Goal: Information Seeking & Learning: Check status

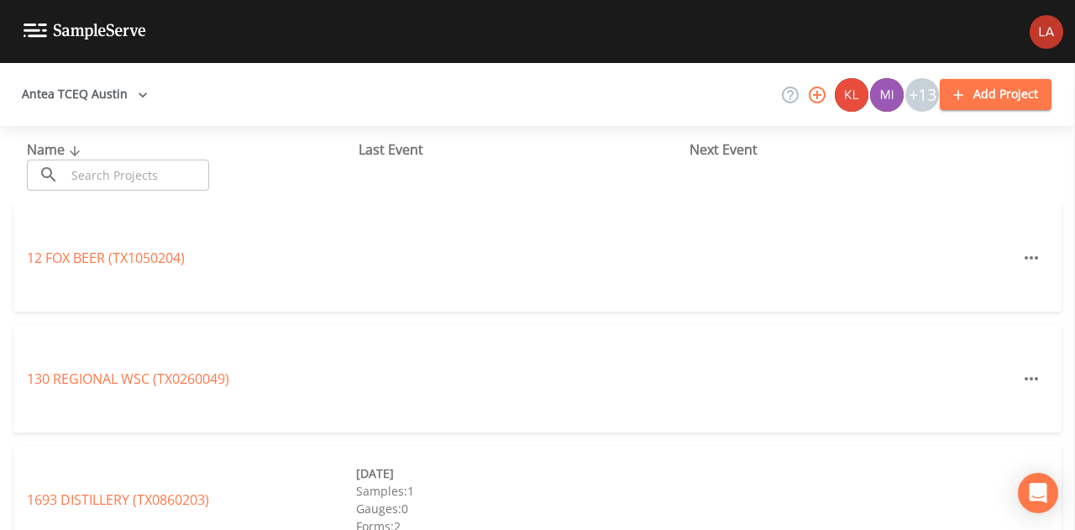
click at [91, 85] on button "Antea TCEQ Austin" at bounding box center [84, 94] width 139 height 31
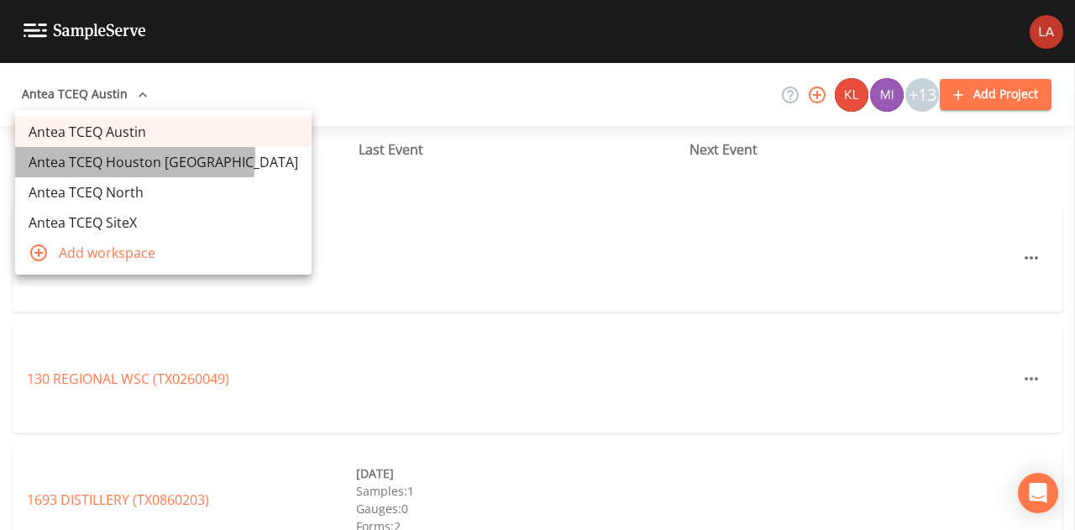
click at [114, 157] on link "Antea TCEQ Houston [GEOGRAPHIC_DATA]" at bounding box center [163, 162] width 296 height 30
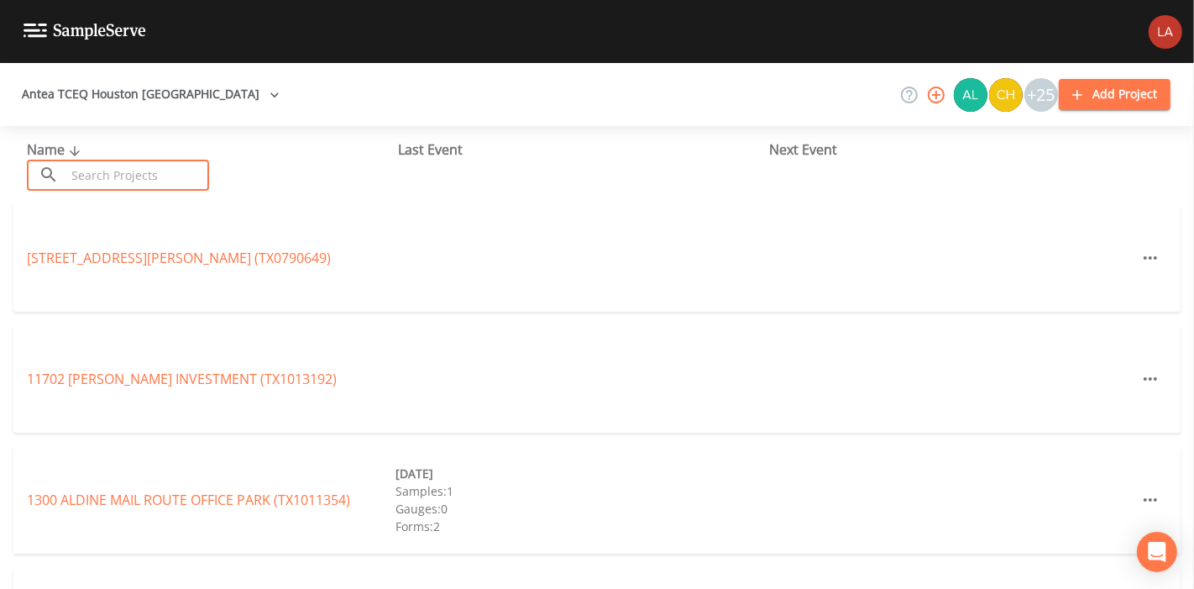
click at [110, 185] on input "text" at bounding box center [138, 175] width 144 height 31
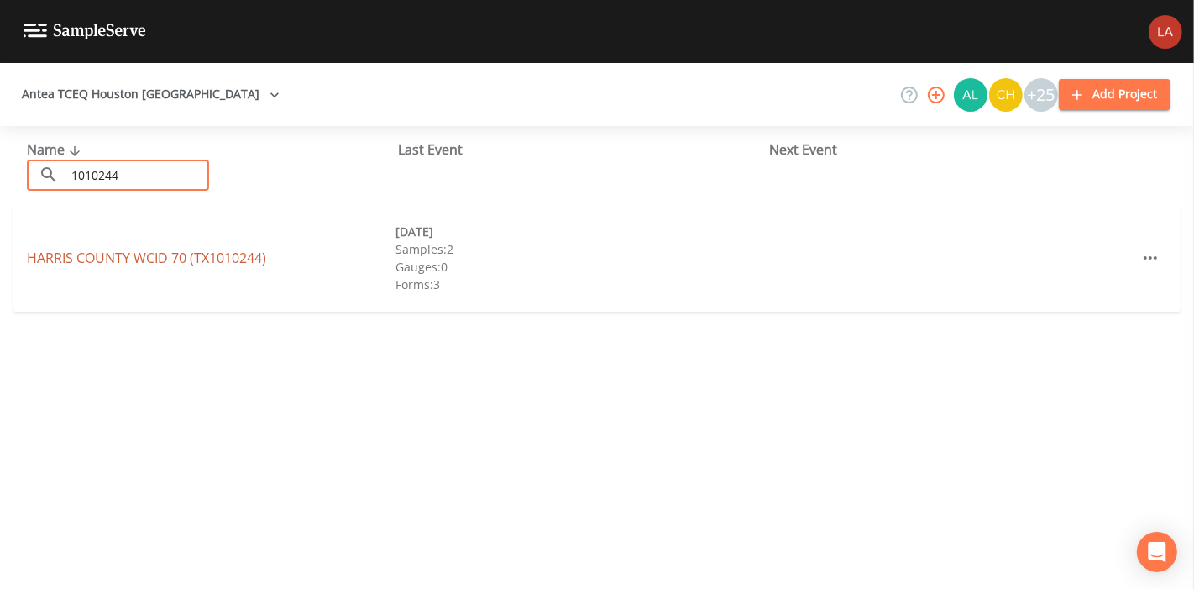
type input "1010244"
click at [83, 250] on link "[GEOGRAPHIC_DATA] 70 (TX1010244)" at bounding box center [146, 258] width 239 height 18
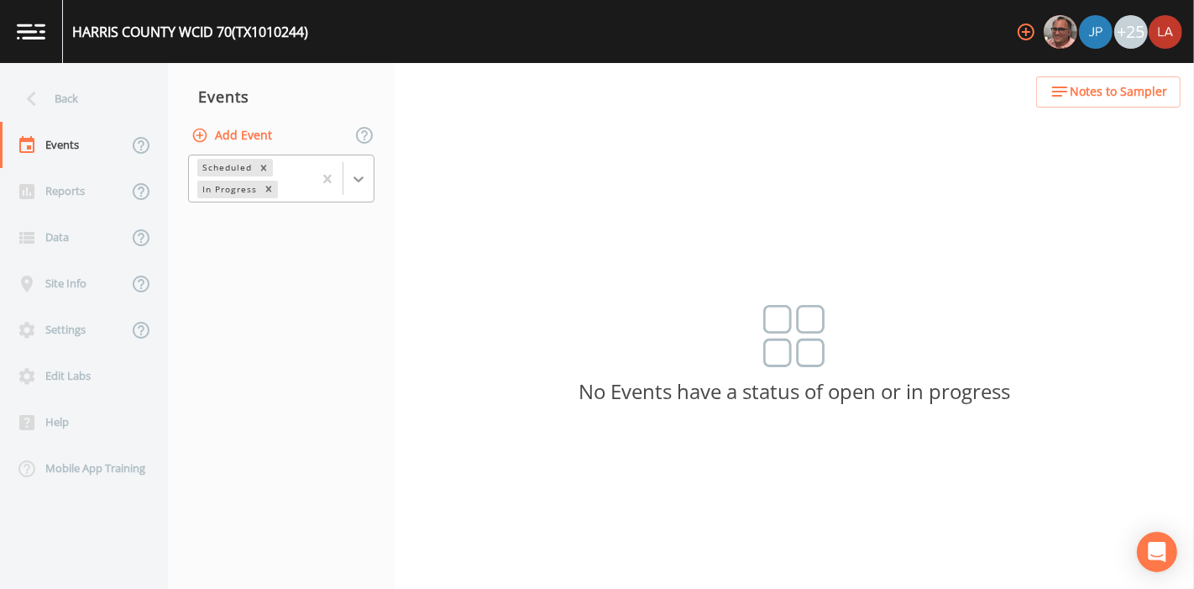
click at [354, 172] on icon at bounding box center [358, 178] width 17 height 17
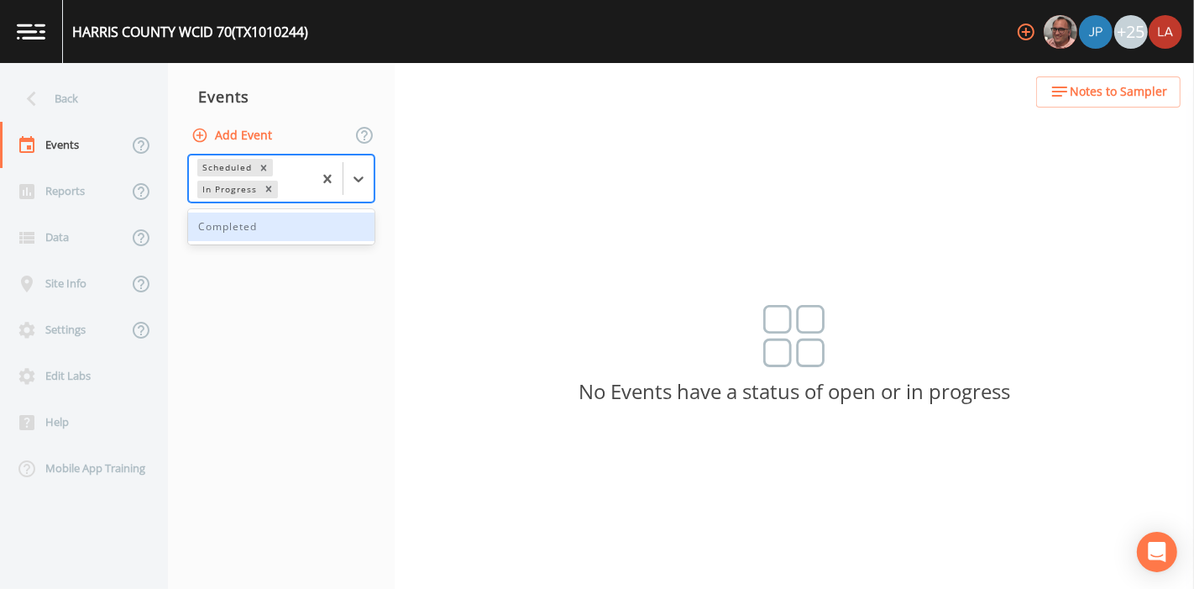
click at [223, 259] on nav "Events Add Event 1 result available. Use Up and Down to choose options, press E…" at bounding box center [281, 326] width 227 height 526
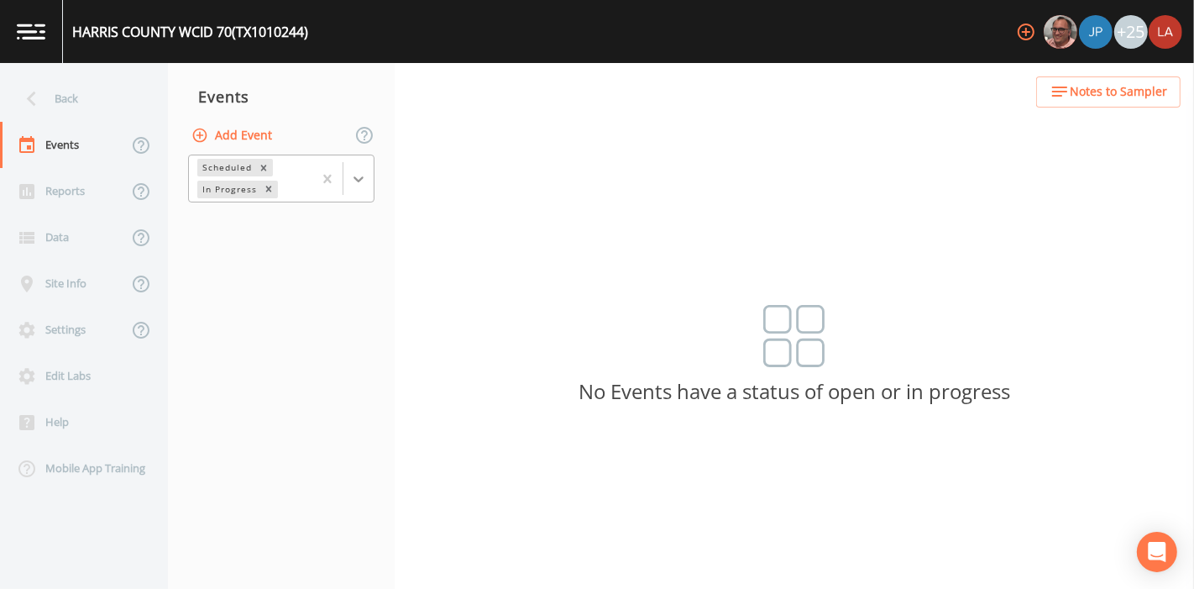
click at [356, 182] on icon at bounding box center [358, 178] width 17 height 17
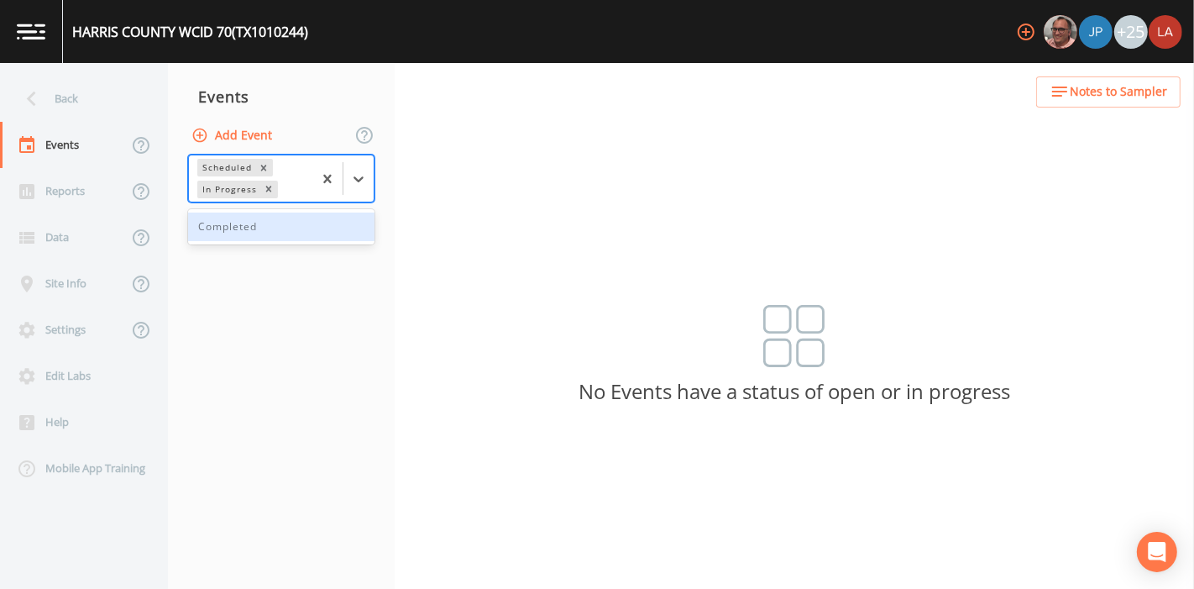
click at [255, 213] on div "Completed" at bounding box center [281, 226] width 186 height 29
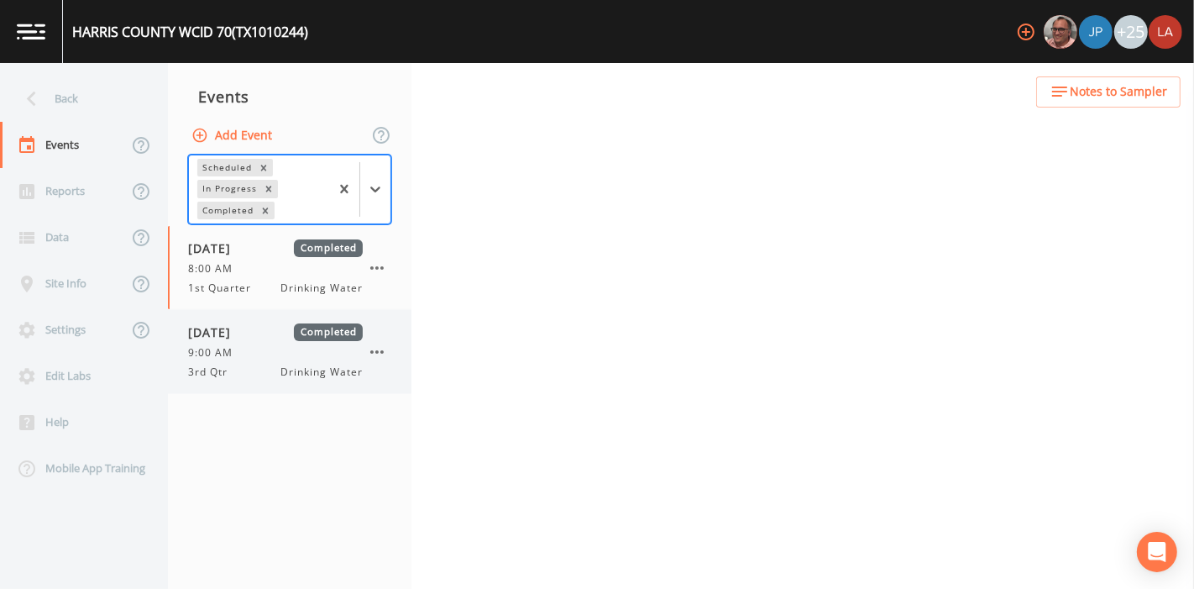
click at [252, 349] on div "9:00 AM" at bounding box center [275, 352] width 175 height 15
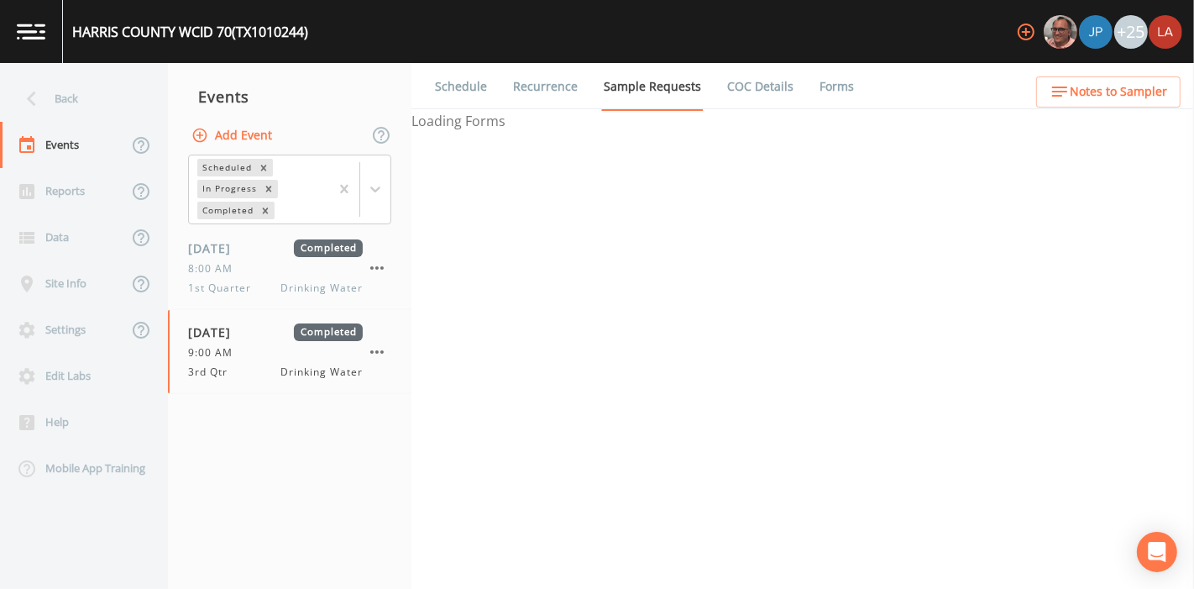
click at [826, 102] on link "Forms" at bounding box center [836, 86] width 39 height 47
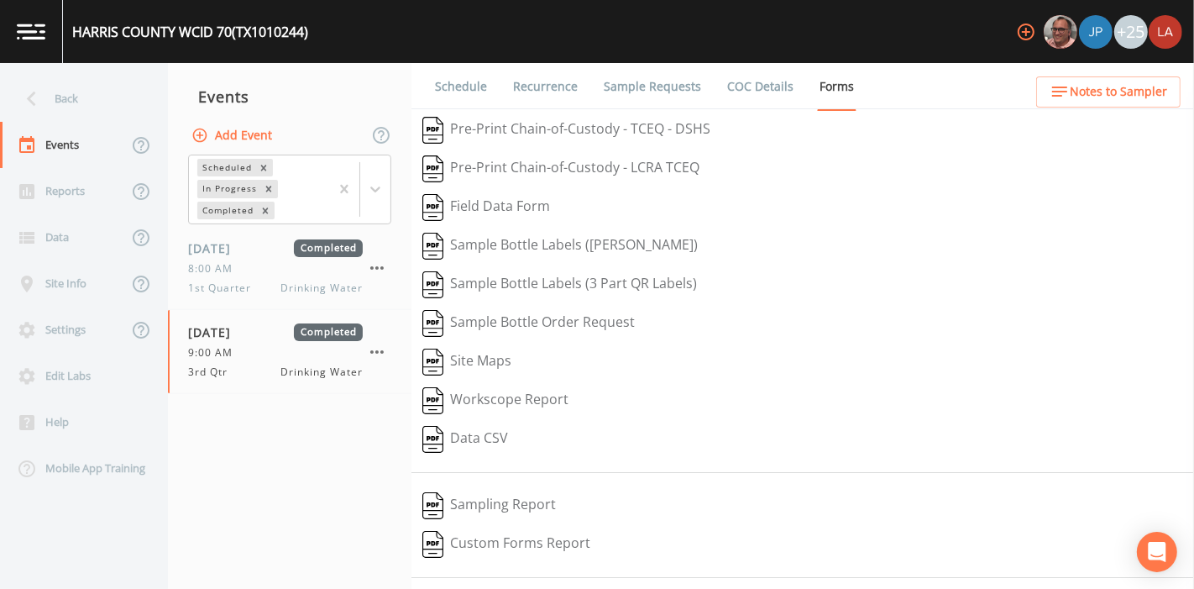
click at [455, 77] on link "Schedule" at bounding box center [460, 86] width 57 height 47
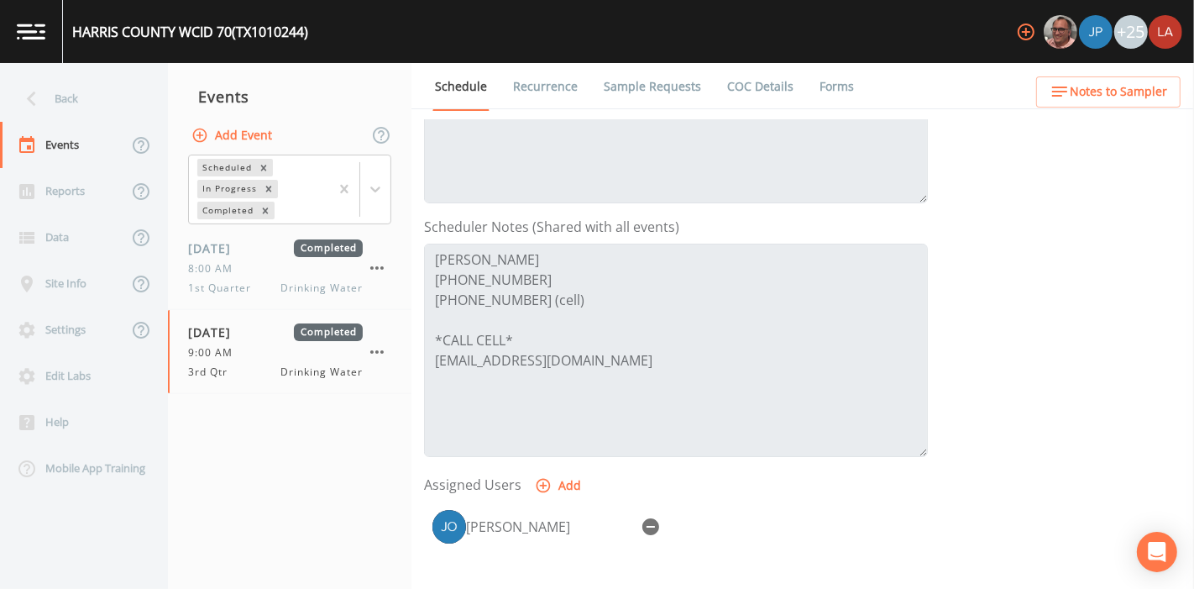
scroll to position [466, 0]
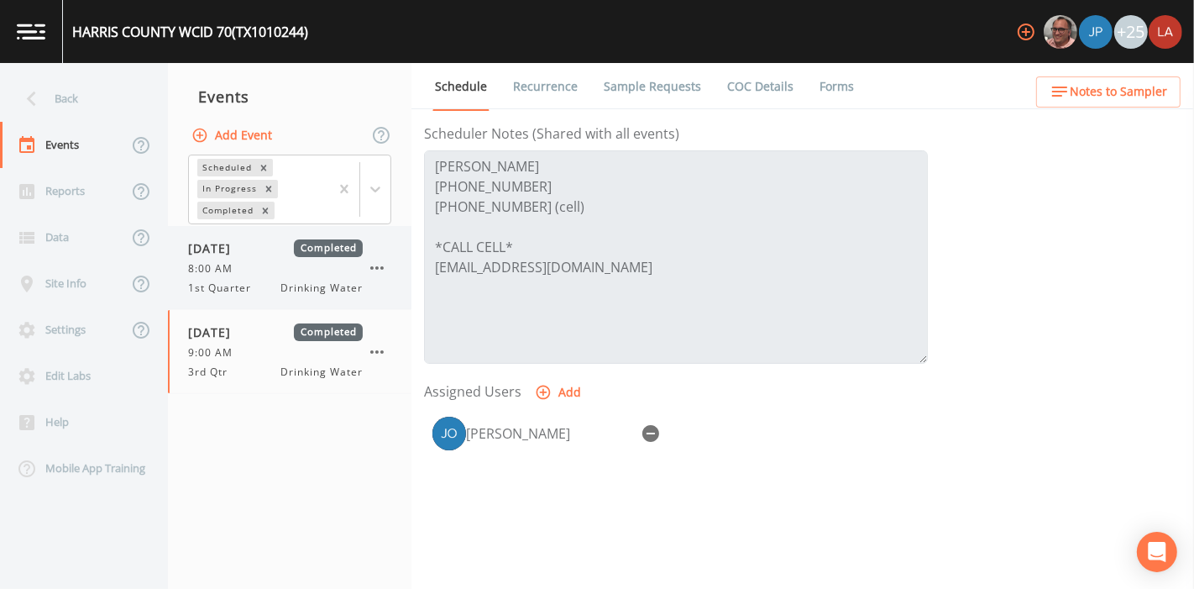
click at [235, 270] on span "8:00 AM" at bounding box center [215, 268] width 55 height 15
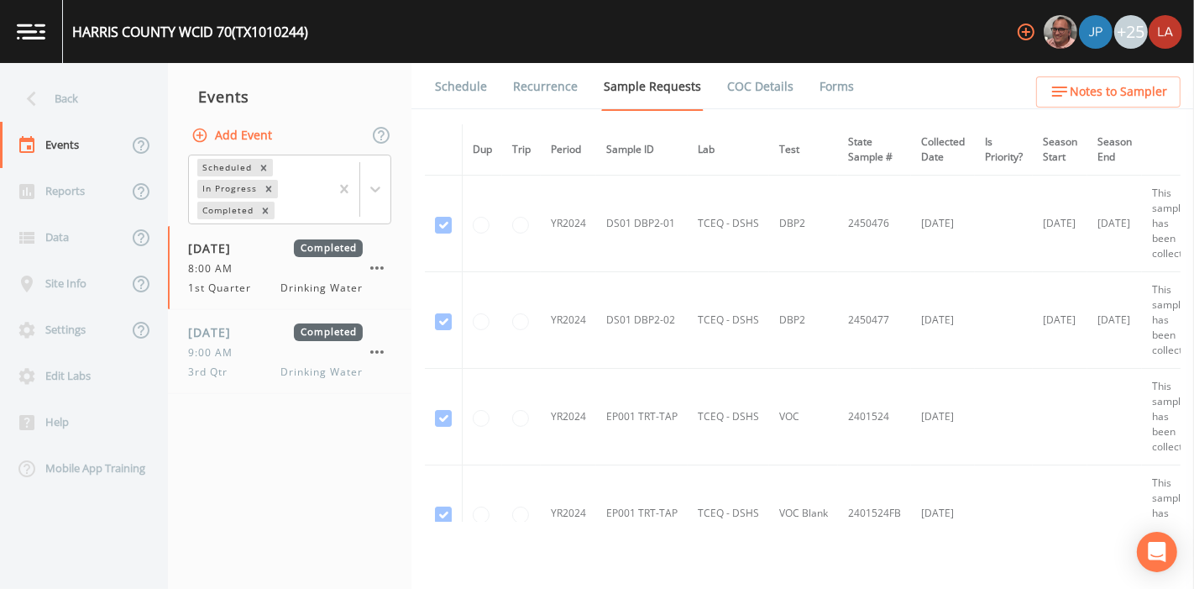
click at [482, 95] on link "Schedule" at bounding box center [460, 86] width 57 height 47
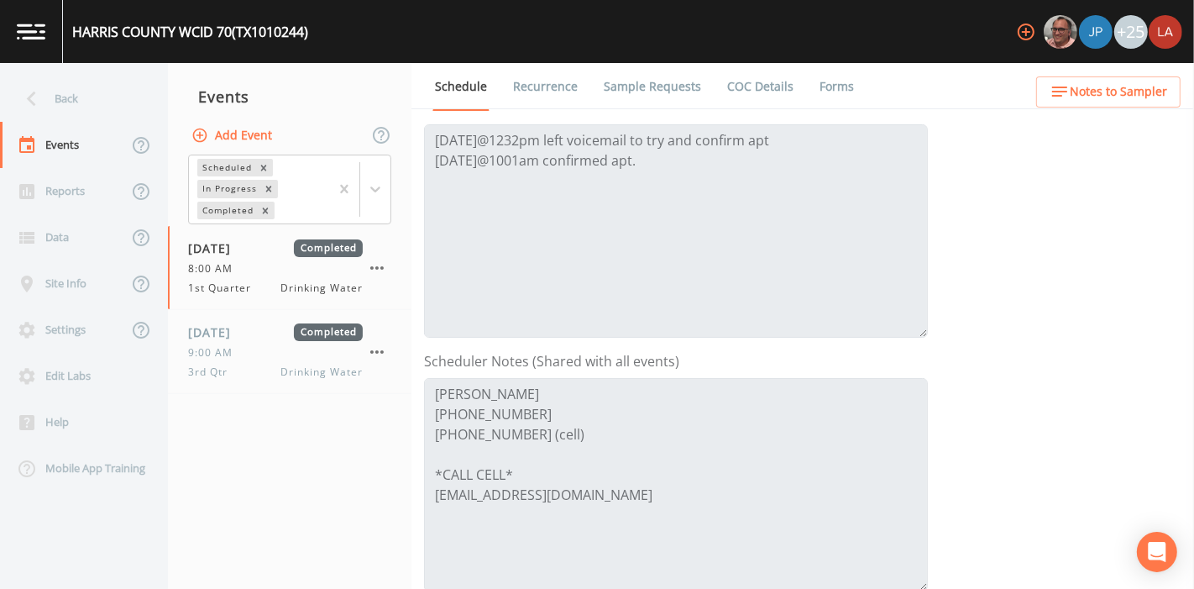
scroll to position [373, 0]
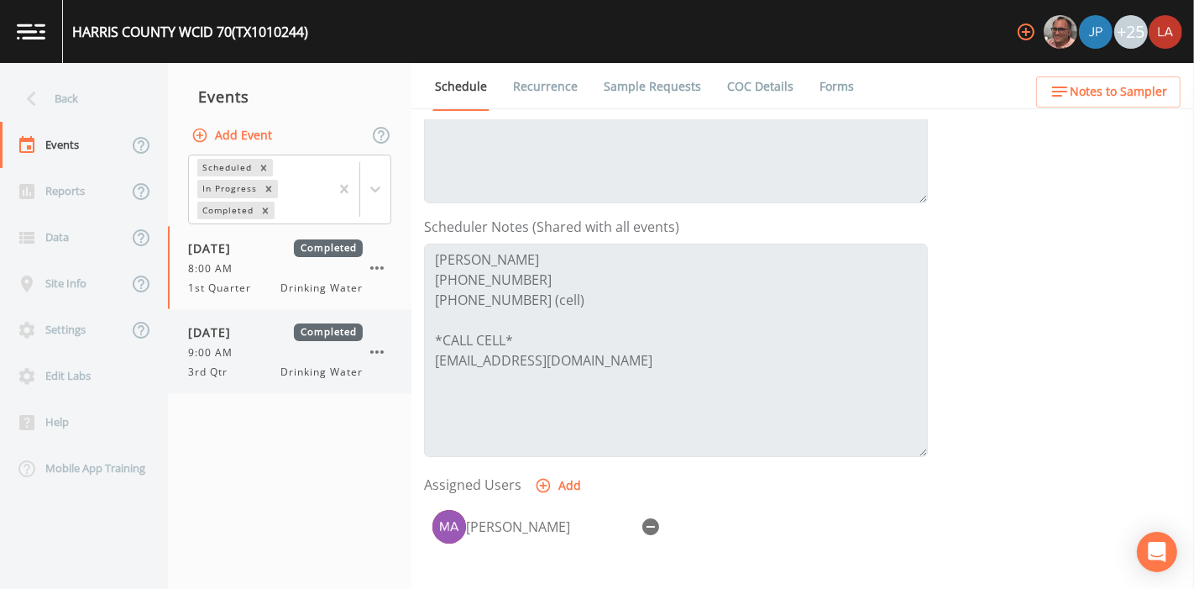
click at [259, 368] on div "3rd Qtr Drinking Water" at bounding box center [275, 371] width 175 height 15
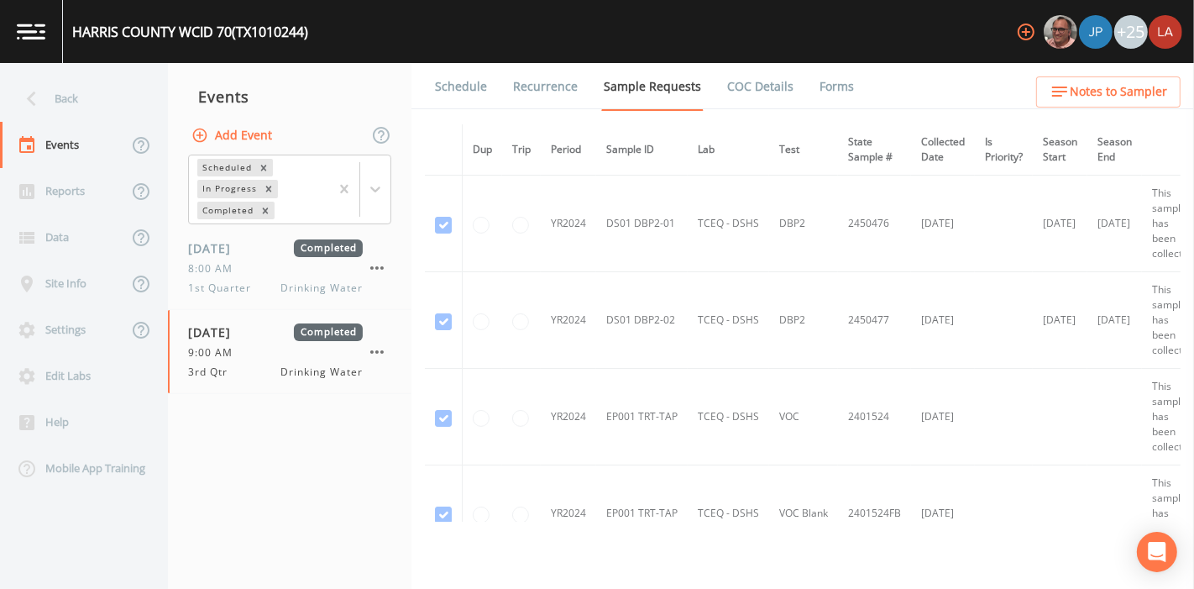
click at [469, 85] on link "Schedule" at bounding box center [460, 86] width 57 height 47
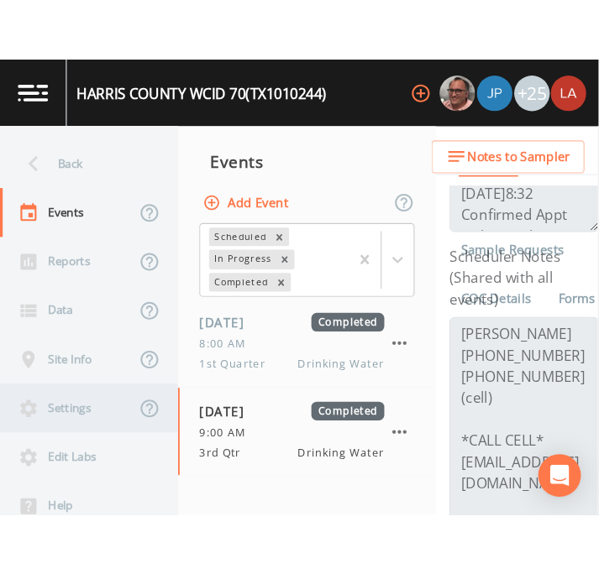
scroll to position [373, 0]
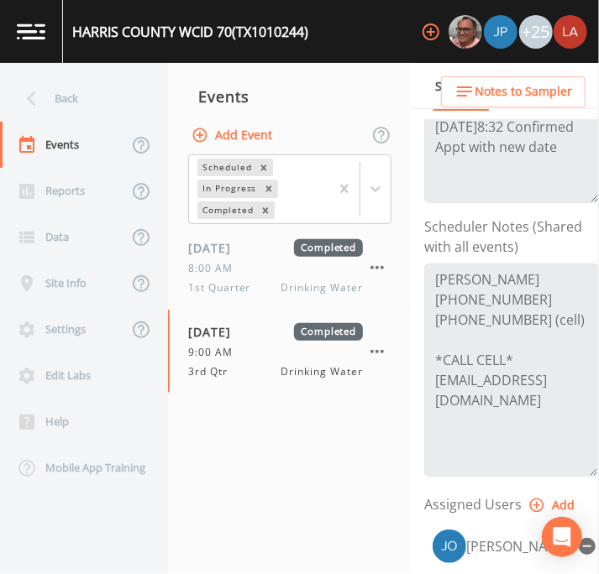
click at [374, 548] on nav "Events Add Event Scheduled In Progress Completed [DATE] Completed 8:00 AM 1st Q…" at bounding box center [290, 318] width 244 height 511
click at [326, 439] on nav "Events Add Event Scheduled In Progress Completed [DATE] Completed 8:00 AM 1st Q…" at bounding box center [290, 318] width 244 height 511
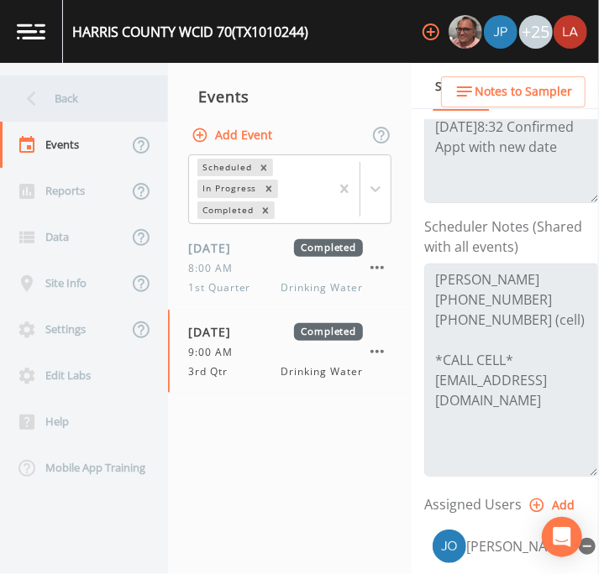
click at [49, 97] on div "Back" at bounding box center [75, 99] width 151 height 46
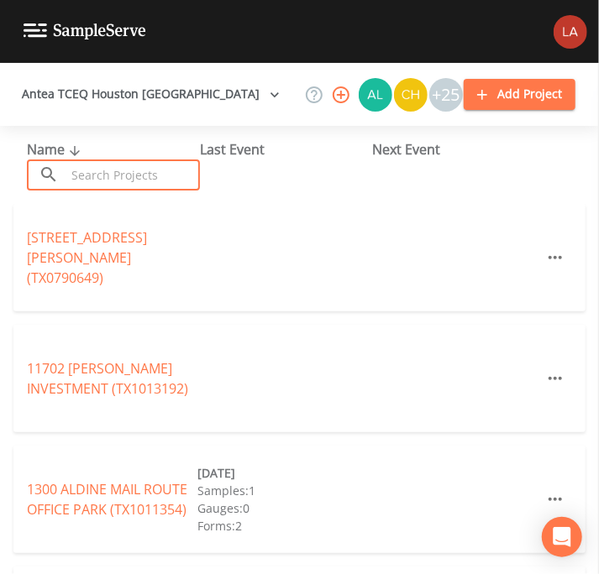
click at [109, 170] on input "text" at bounding box center [133, 175] width 134 height 31
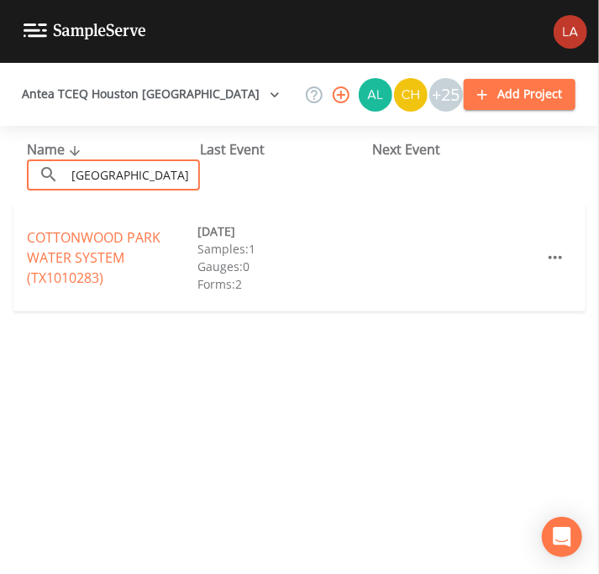
type input "[GEOGRAPHIC_DATA]"
click at [83, 248] on link "COTTONWOOD PARK WATER SYSTEM (TX1010283)" at bounding box center [94, 257] width 134 height 59
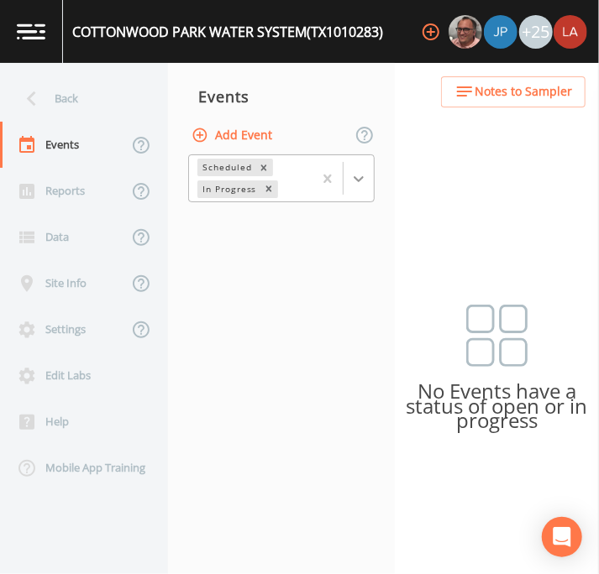
click at [357, 186] on div at bounding box center [358, 179] width 30 height 30
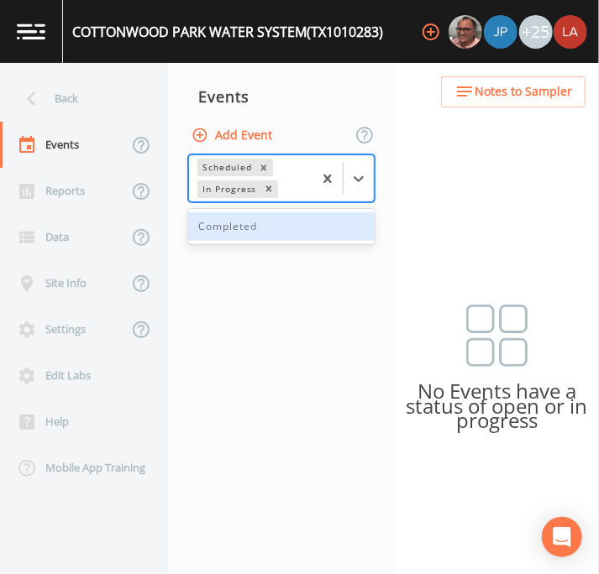
click at [250, 216] on div "Completed" at bounding box center [281, 226] width 186 height 29
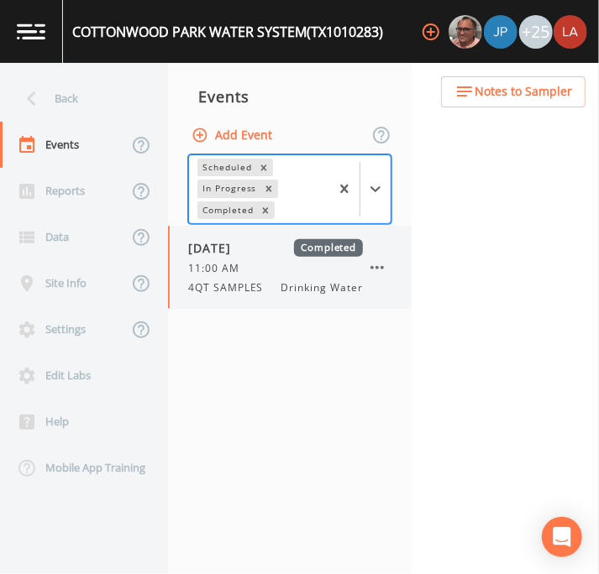
click at [246, 271] on span "11:00 AM" at bounding box center [218, 268] width 61 height 15
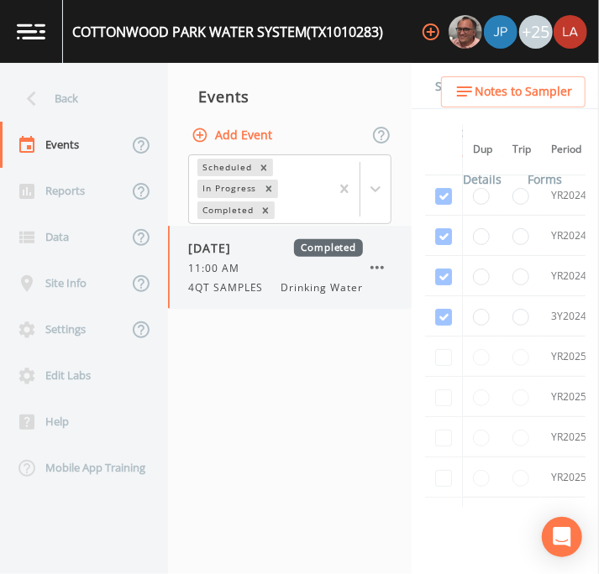
click at [296, 270] on div "11:00 AM" at bounding box center [275, 268] width 175 height 15
click at [437, 90] on link "Schedule" at bounding box center [460, 86] width 57 height 47
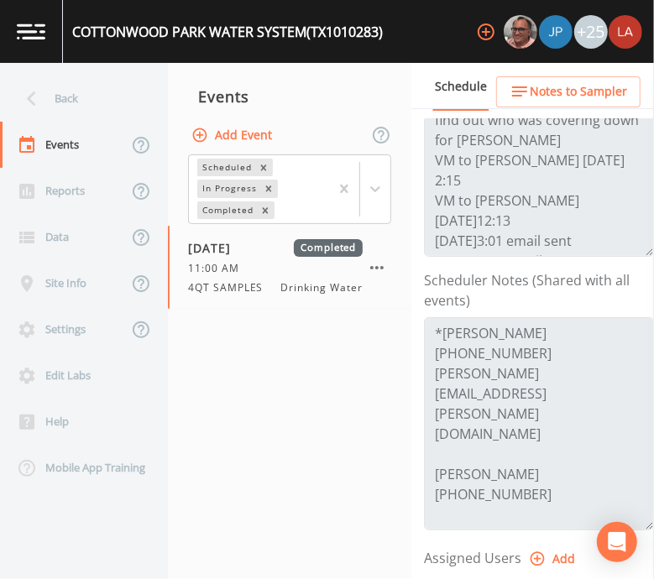
scroll to position [412, 0]
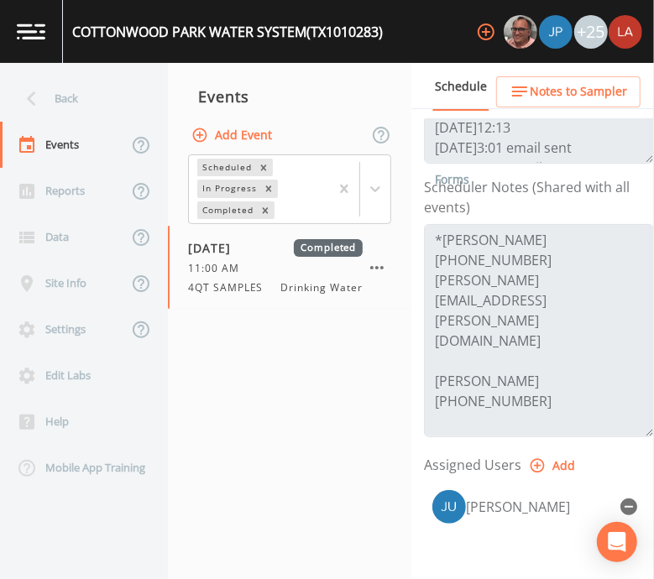
click at [305, 469] on nav "Events Add Event Scheduled In Progress Completed [DATE] Completed 11:00 AM 4QT …" at bounding box center [290, 321] width 244 height 516
drag, startPoint x: 313, startPoint y: 363, endPoint x: 296, endPoint y: 289, distance: 76.0
click at [313, 363] on nav "Events Add Event Scheduled In Progress Completed [DATE] Completed 11:00 AM 4QT …" at bounding box center [290, 321] width 244 height 516
click at [52, 76] on div "Back" at bounding box center [75, 99] width 151 height 46
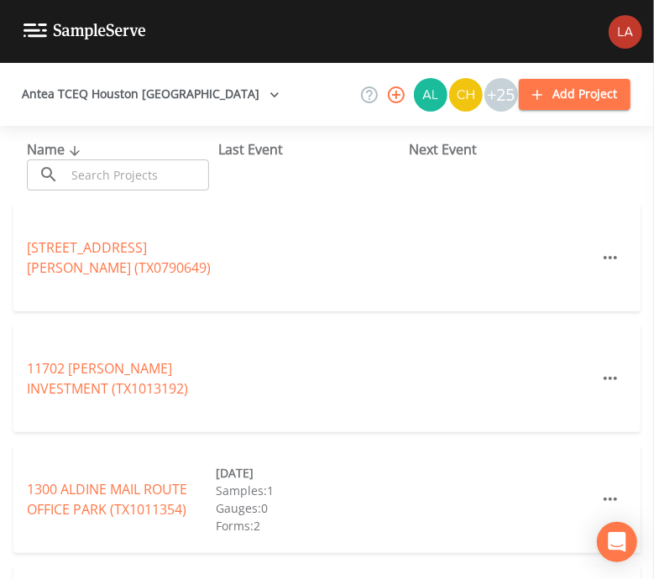
click at [107, 161] on input "text" at bounding box center [138, 175] width 144 height 31
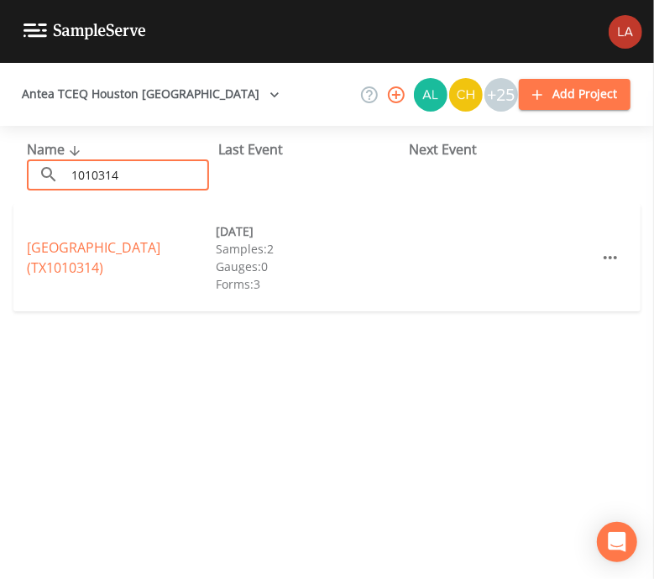
type input "1010314"
click at [106, 240] on link "[GEOGRAPHIC_DATA] (TX1010314)" at bounding box center [94, 258] width 134 height 39
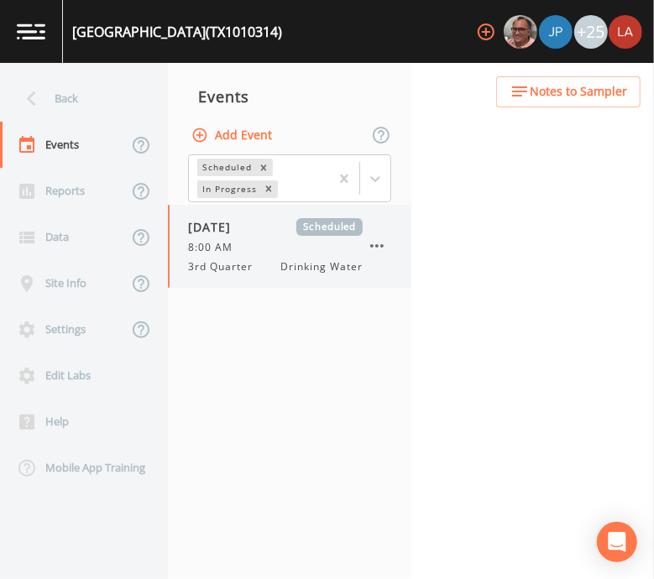
click at [243, 221] on span "[DATE]" at bounding box center [215, 227] width 55 height 18
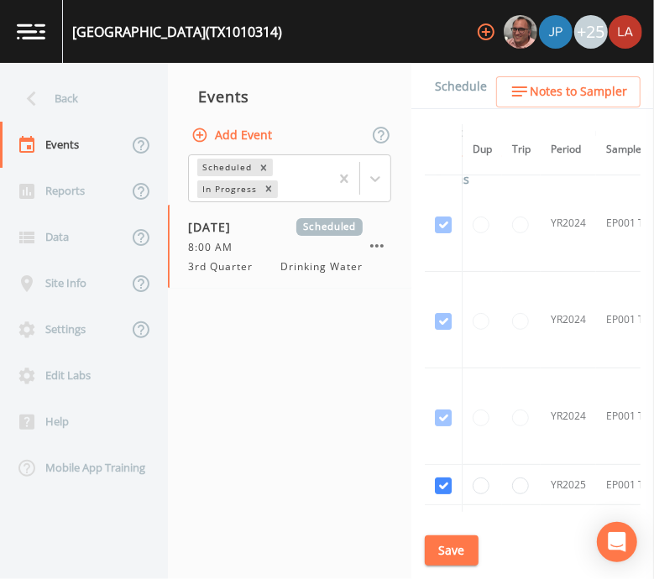
click at [455, 77] on link "Schedule" at bounding box center [460, 86] width 57 height 47
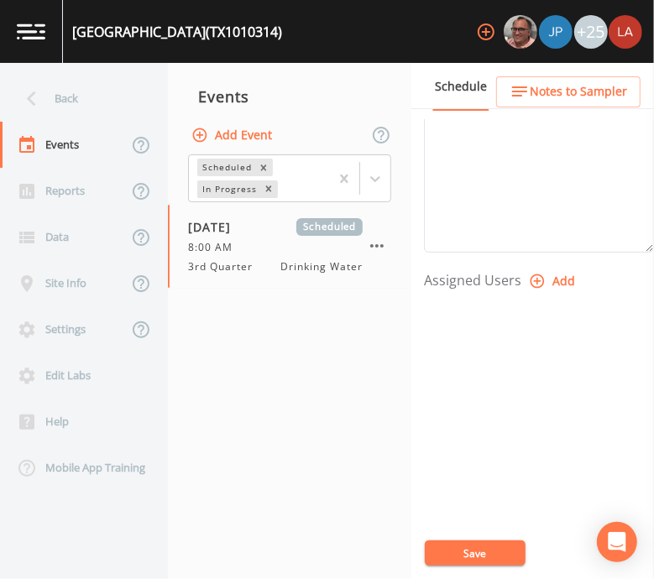
scroll to position [622, 0]
click at [219, 244] on span "8:00 AM" at bounding box center [215, 247] width 55 height 15
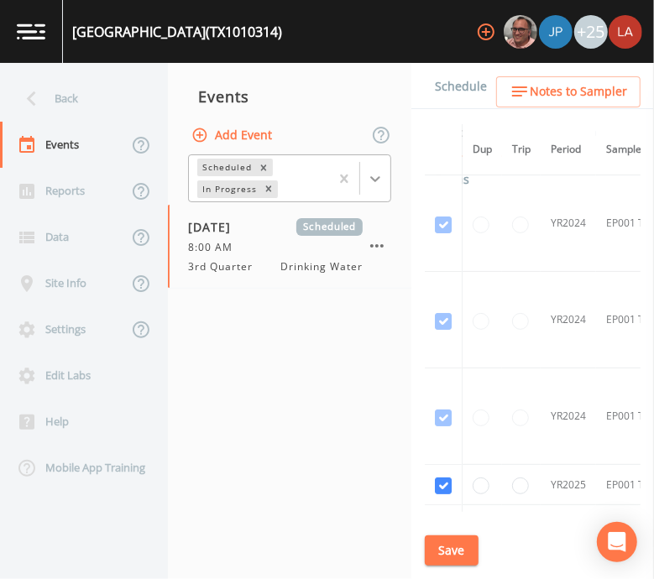
click at [386, 171] on div at bounding box center [375, 179] width 30 height 30
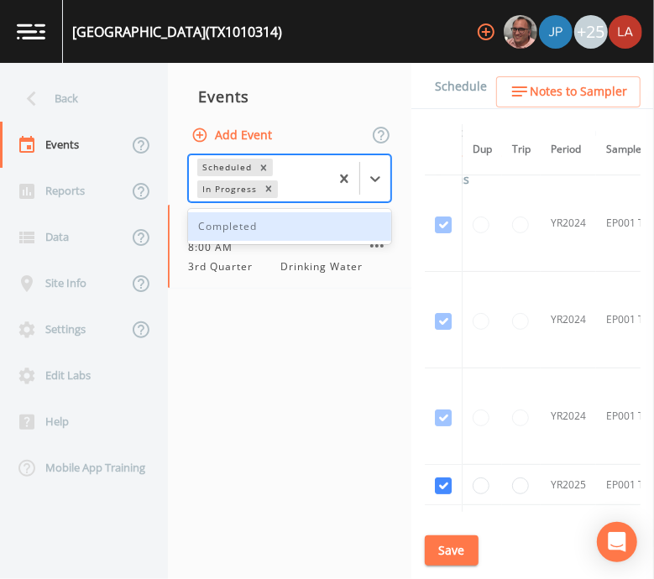
click at [264, 221] on div "Completed" at bounding box center [289, 226] width 203 height 29
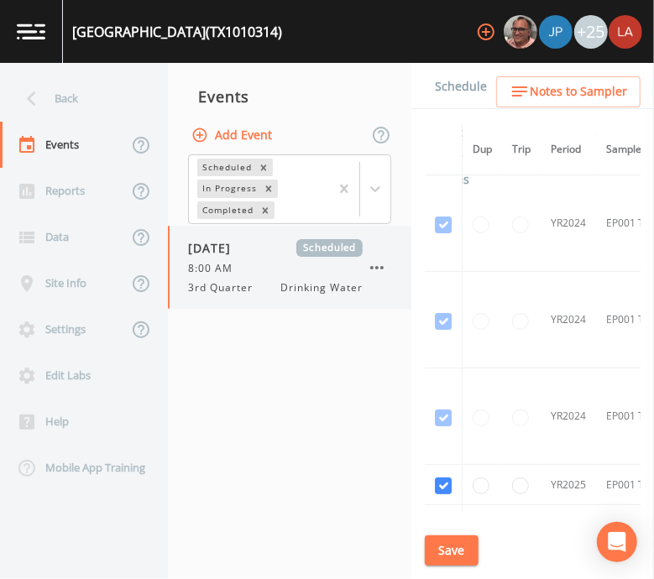
click at [330, 257] on div "[DATE] Scheduled 8:00 AM 3rd Quarter Drinking Water" at bounding box center [275, 267] width 175 height 56
click at [478, 97] on link "Schedule" at bounding box center [460, 86] width 57 height 47
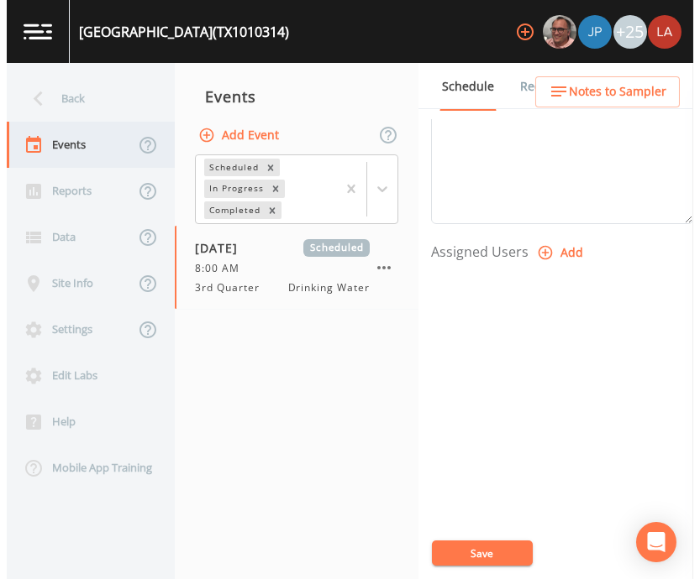
scroll to position [602, 0]
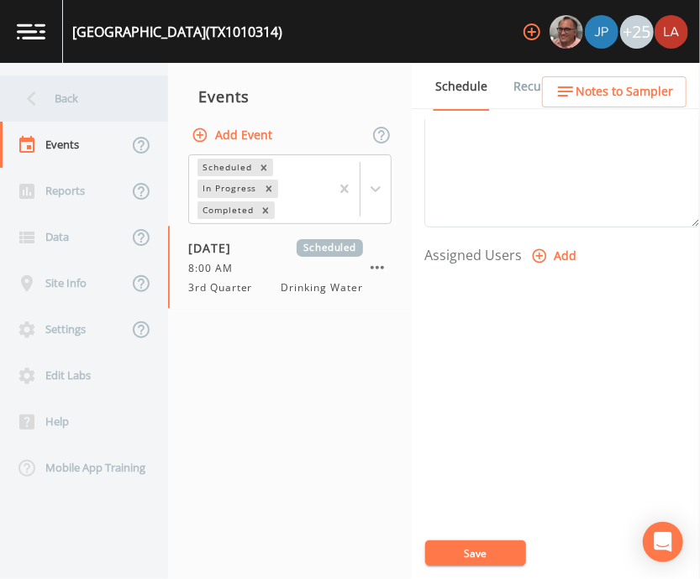
click at [86, 86] on div "Back" at bounding box center [75, 99] width 151 height 46
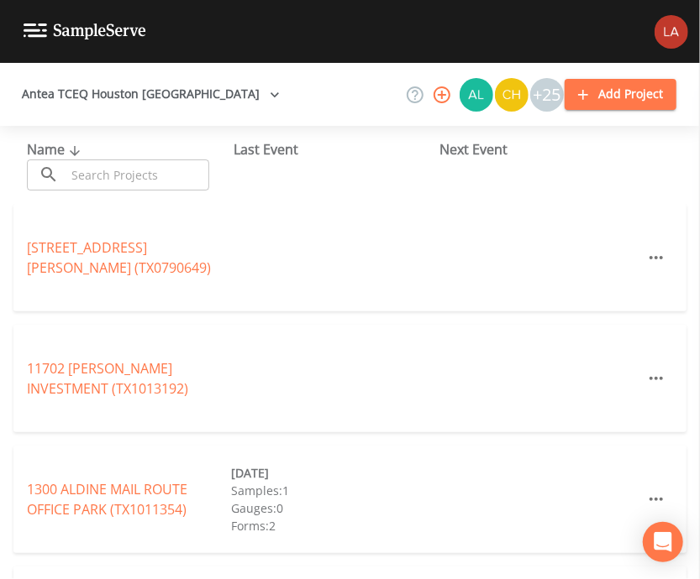
click at [176, 181] on input "text" at bounding box center [138, 175] width 144 height 31
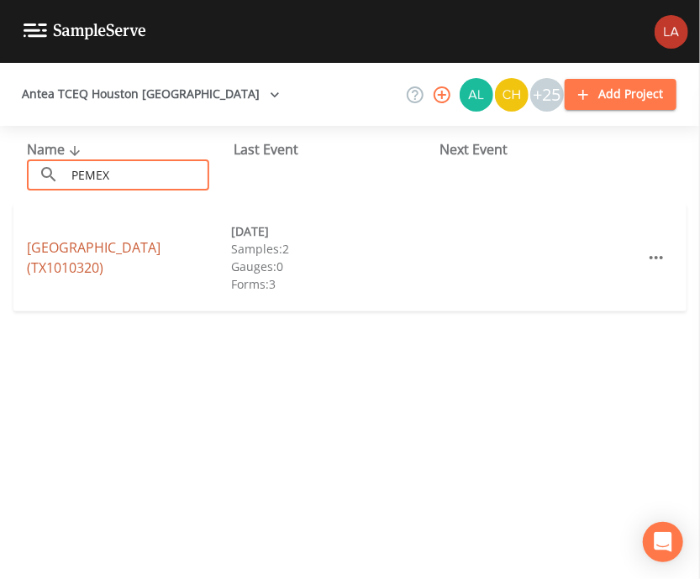
type input "PEMEX"
click at [159, 259] on link "[GEOGRAPHIC_DATA] (TX1010320)" at bounding box center [94, 258] width 134 height 39
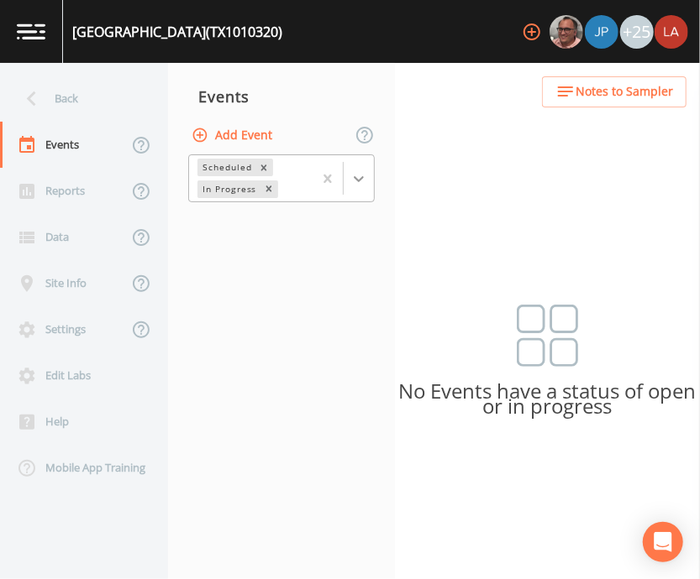
click at [365, 178] on icon at bounding box center [358, 178] width 17 height 17
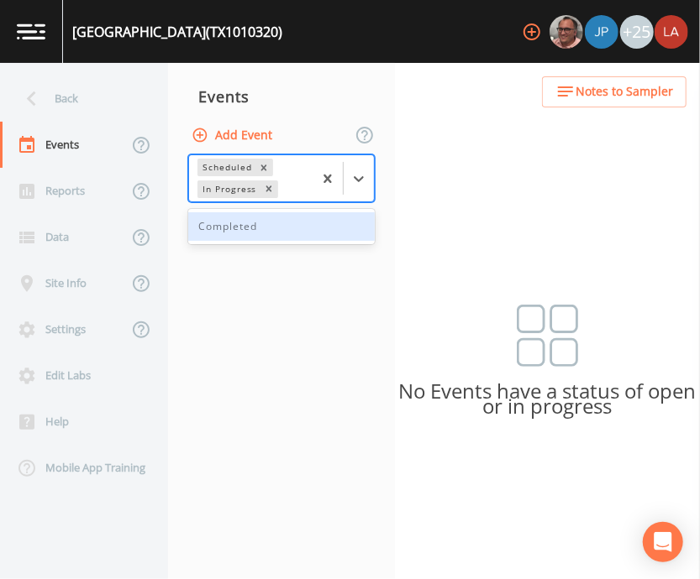
click at [253, 227] on div "Completed" at bounding box center [281, 226] width 186 height 29
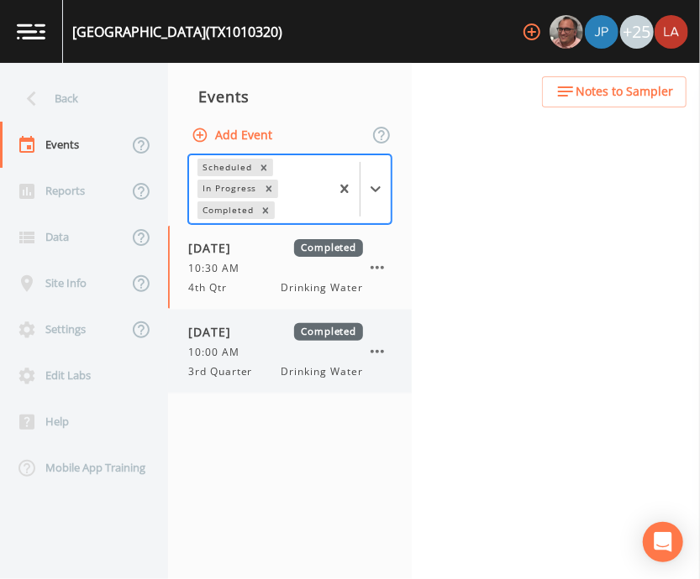
click at [242, 311] on div "[DATE] Completed 10:00 AM 3rd Quarter Drinking Water" at bounding box center [290, 351] width 244 height 83
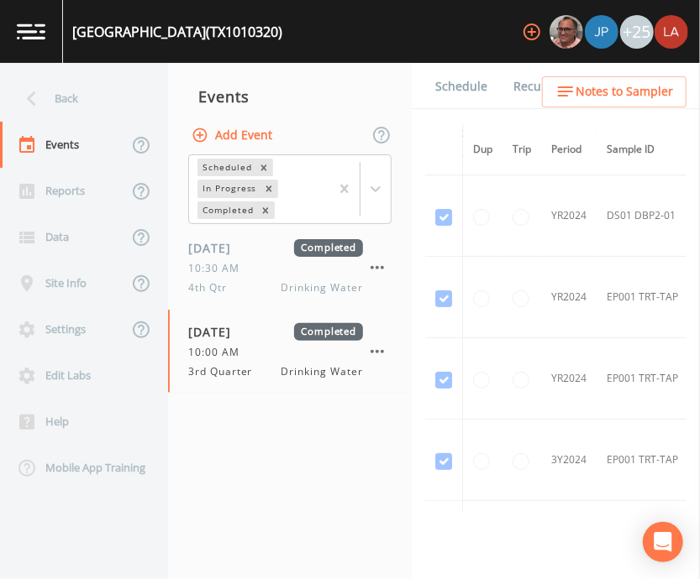
click at [459, 92] on link "Schedule" at bounding box center [460, 86] width 57 height 47
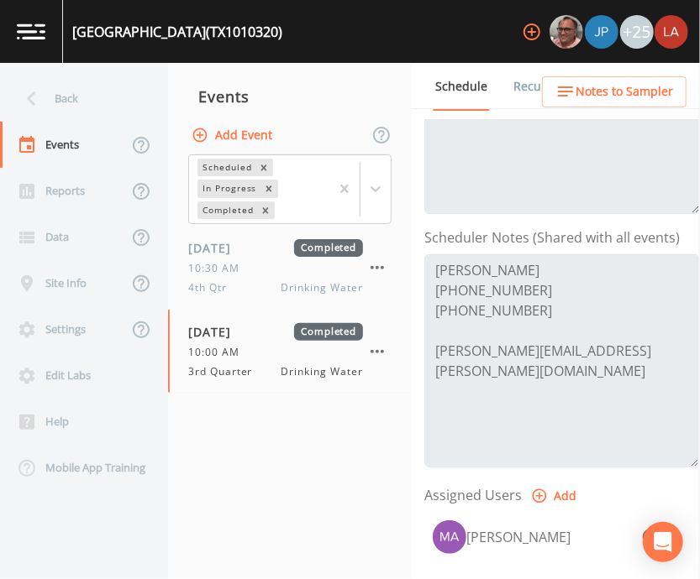
scroll to position [373, 0]
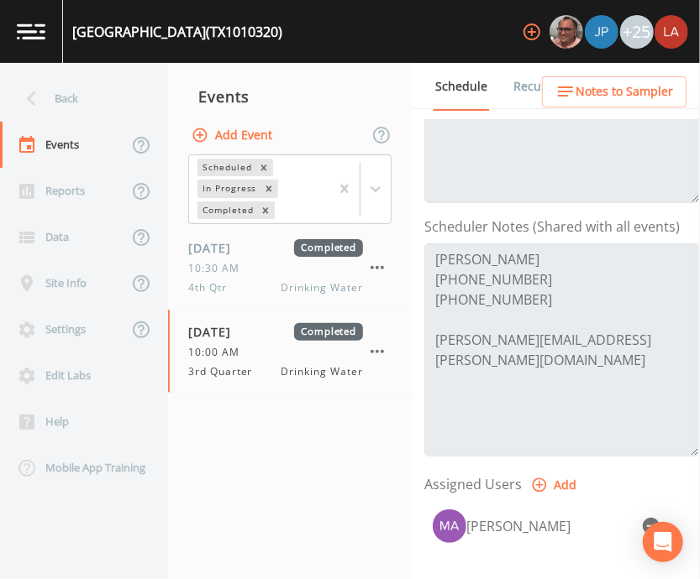
click at [363, 434] on nav "Events Add Event Scheduled In Progress Completed [DATE] Completed 10:30 AM 4th …" at bounding box center [290, 321] width 244 height 516
click at [353, 474] on nav "Events Add Event Scheduled In Progress Completed [DATE] Completed 10:30 AM 4th …" at bounding box center [290, 321] width 244 height 516
click at [375, 505] on nav "Events Add Event Scheduled In Progress Completed [DATE] Completed 10:30 AM 4th …" at bounding box center [290, 321] width 244 height 516
click at [48, 94] on div "Back" at bounding box center [75, 99] width 151 height 46
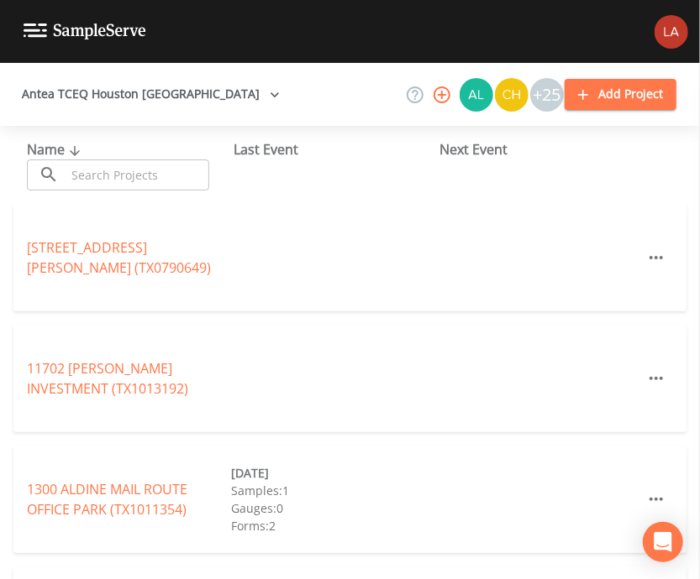
click at [113, 181] on input "text" at bounding box center [138, 175] width 144 height 31
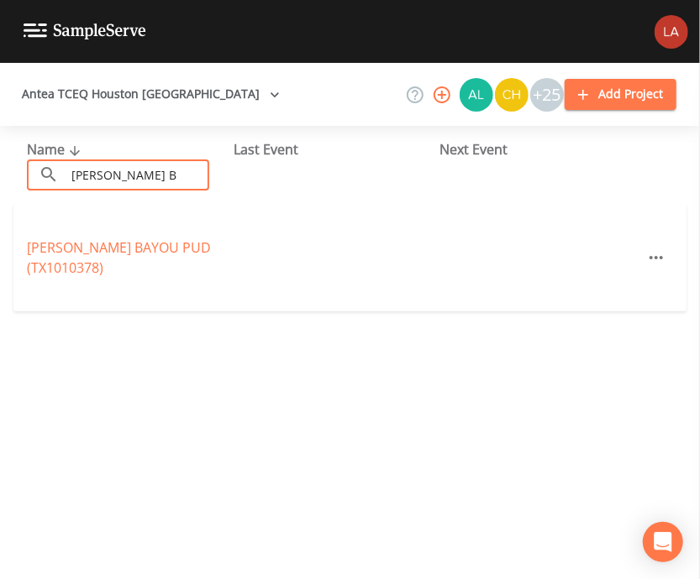
drag, startPoint x: 134, startPoint y: 169, endPoint x: -29, endPoint y: 137, distance: 166.0
click at [0, 137] on html "Antea TCEQ Houston [GEOGRAPHIC_DATA] +25 Add Project Name ​ [PERSON_NAME] B ​ L…" at bounding box center [350, 289] width 700 height 579
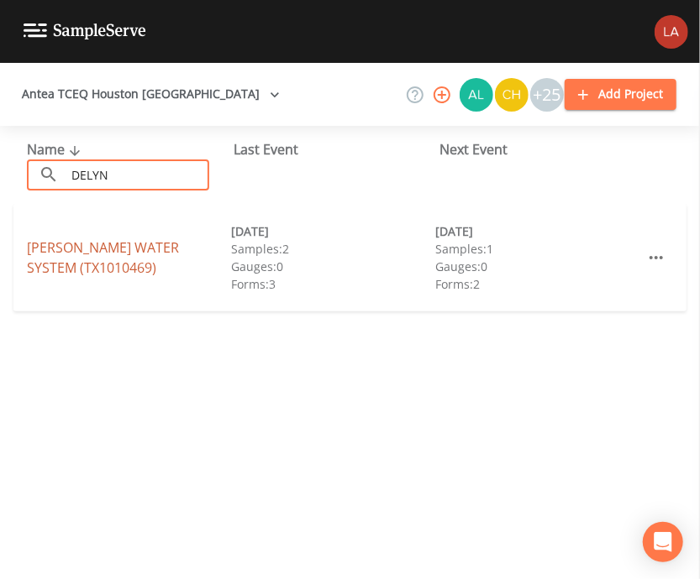
type input "DELYN"
click at [98, 259] on link "[PERSON_NAME] WATER SYSTEM (TX1010469)" at bounding box center [103, 258] width 152 height 39
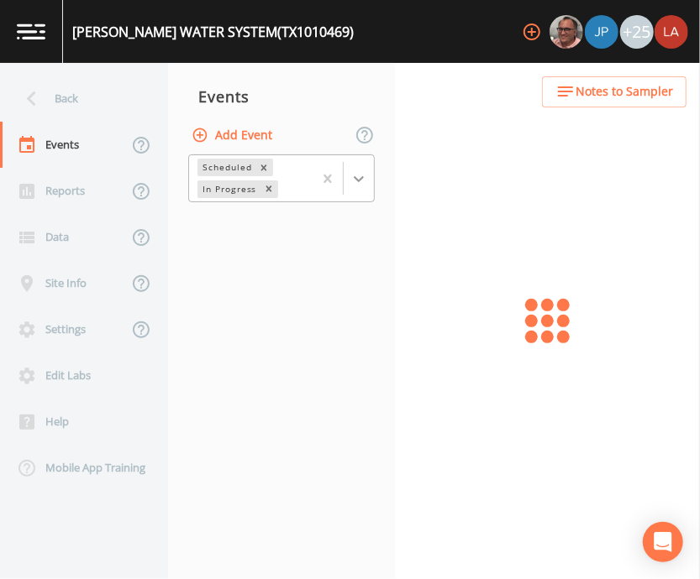
click at [363, 174] on icon at bounding box center [358, 178] width 17 height 17
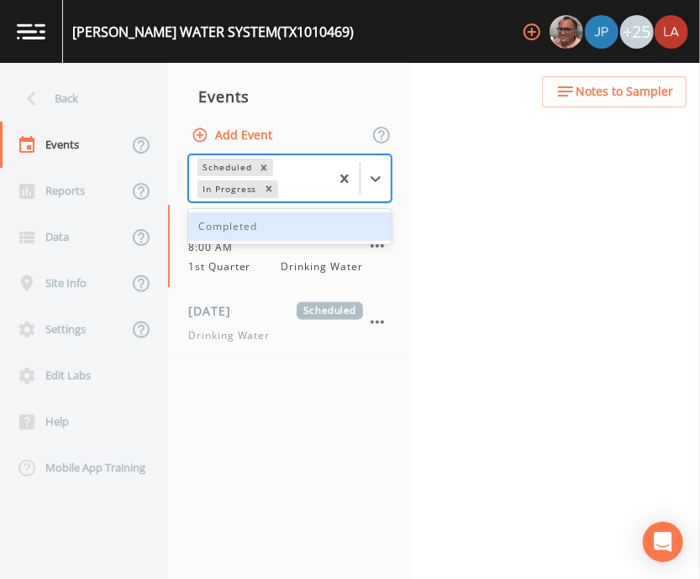
click at [230, 225] on div "Completed" at bounding box center [289, 226] width 203 height 29
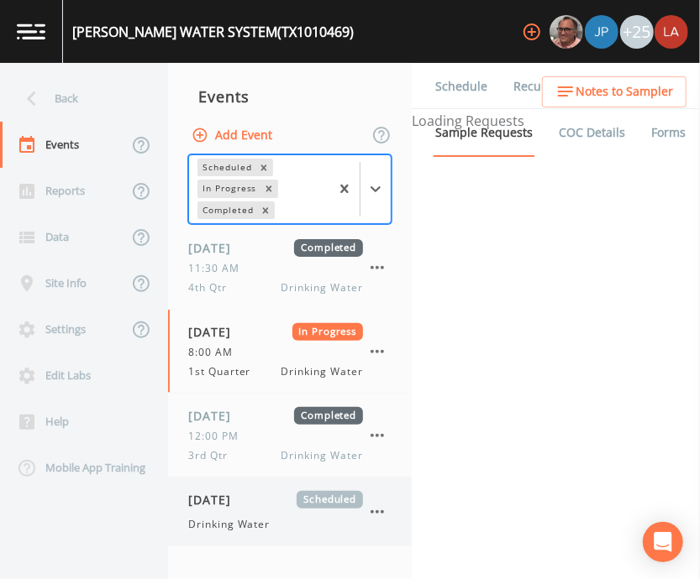
click at [231, 498] on span "[DATE]" at bounding box center [215, 500] width 55 height 18
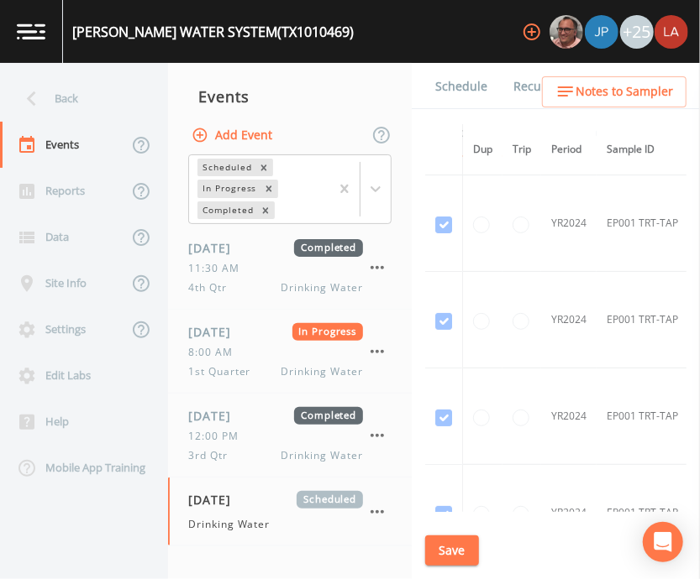
click at [457, 90] on link "Schedule" at bounding box center [460, 86] width 57 height 47
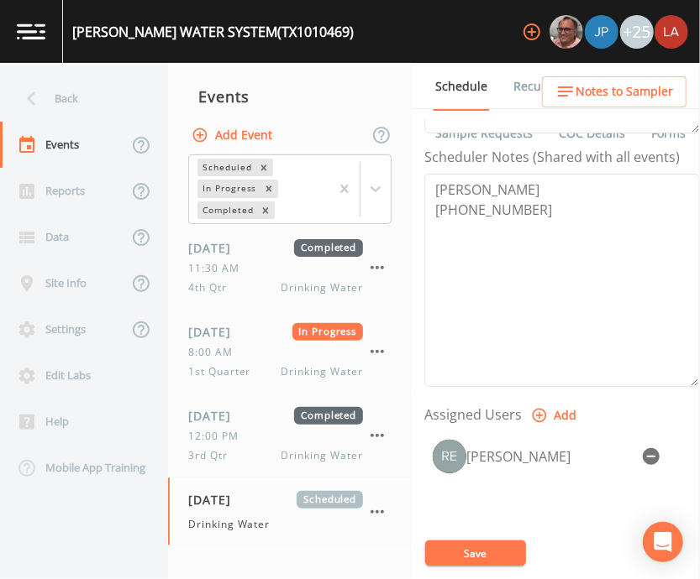
scroll to position [416, 0]
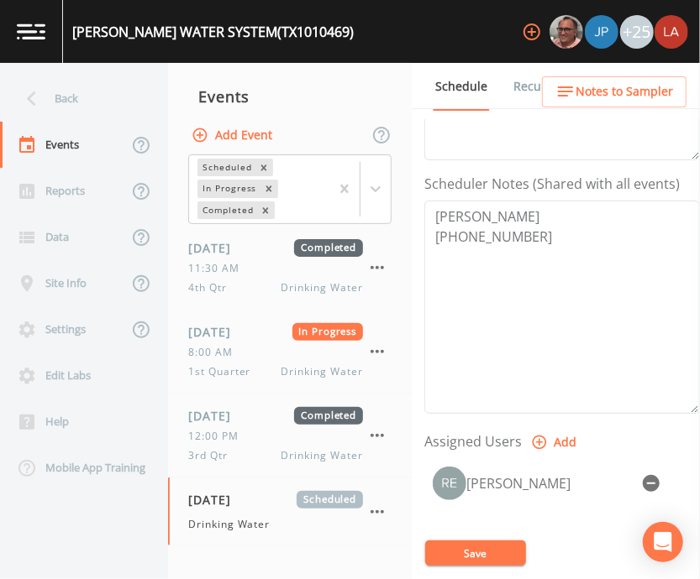
click at [370, 89] on div "Events" at bounding box center [290, 97] width 244 height 42
click at [379, 92] on div "Events" at bounding box center [290, 97] width 244 height 42
click at [393, 111] on div "Events" at bounding box center [290, 97] width 244 height 42
click at [379, 83] on div "Events" at bounding box center [290, 97] width 244 height 42
click at [82, 99] on div "Back" at bounding box center [75, 99] width 151 height 46
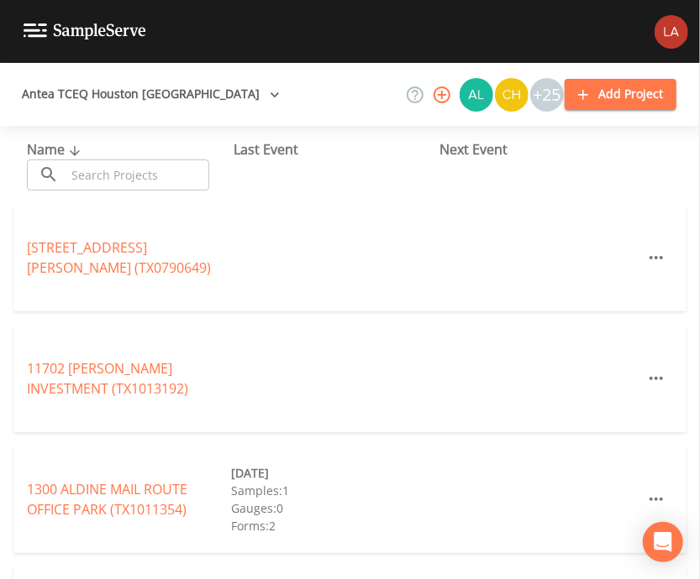
click at [125, 170] on input "text" at bounding box center [138, 175] width 144 height 31
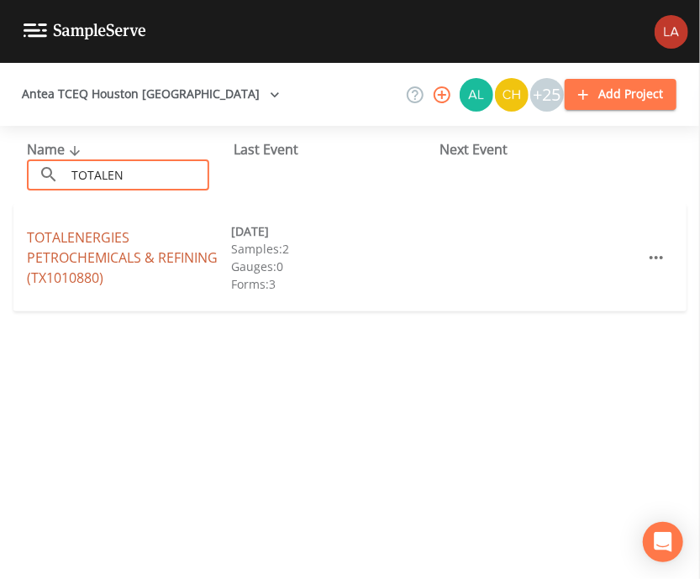
type input "TOTALEN"
click at [110, 239] on link "TOTALENERGIES PETROCHEMICALS & REFINING (TX1010880)" at bounding box center [122, 257] width 191 height 59
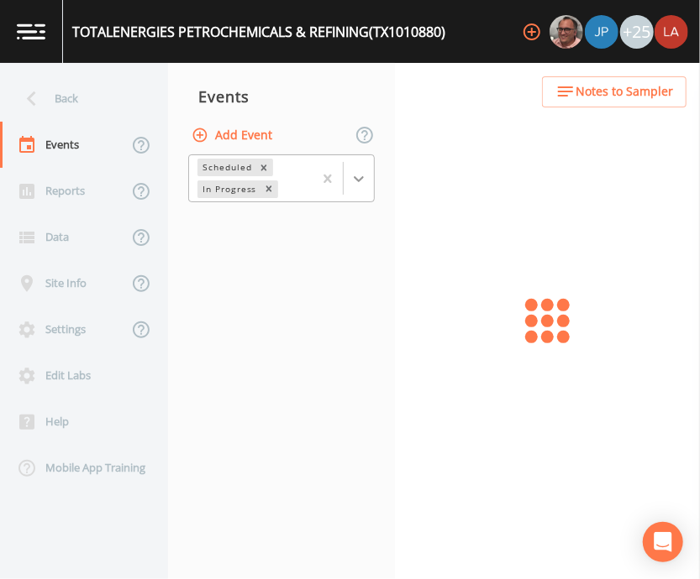
click at [353, 181] on icon at bounding box center [358, 178] width 17 height 17
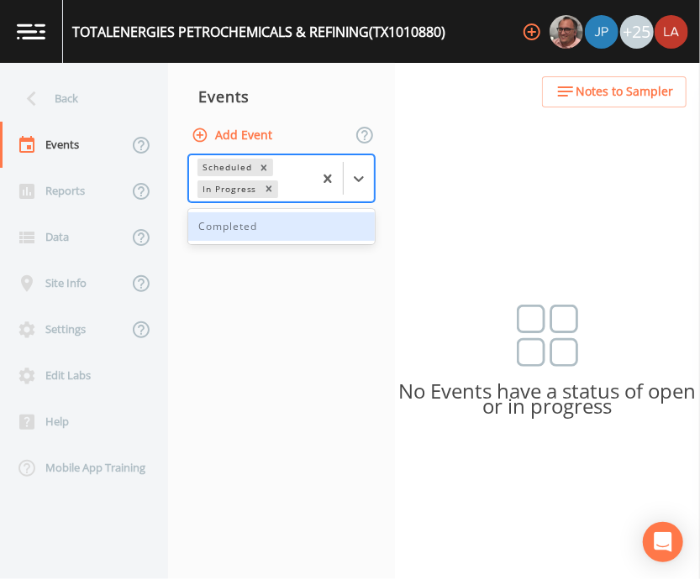
click at [266, 221] on div "Completed" at bounding box center [281, 226] width 186 height 29
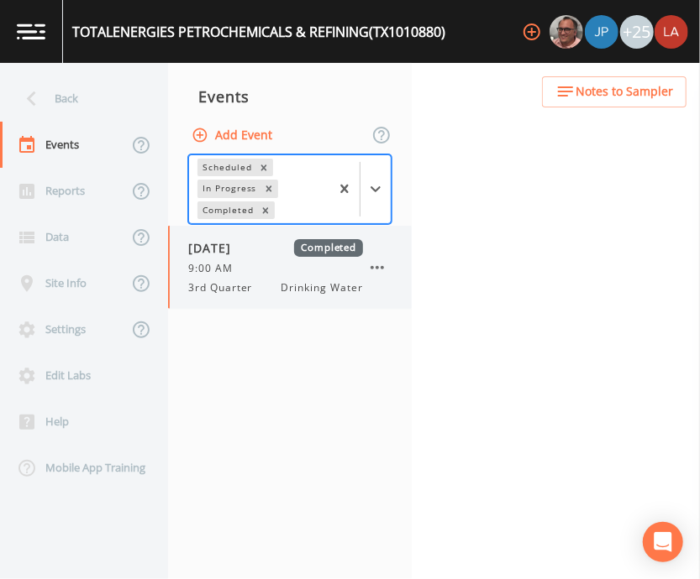
click at [235, 261] on span "9:00 AM" at bounding box center [215, 268] width 55 height 15
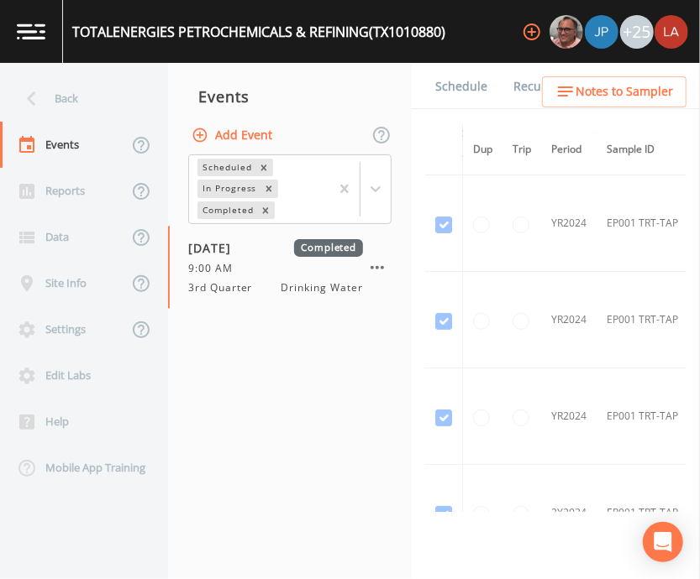
click at [444, 77] on link "Schedule" at bounding box center [460, 86] width 57 height 47
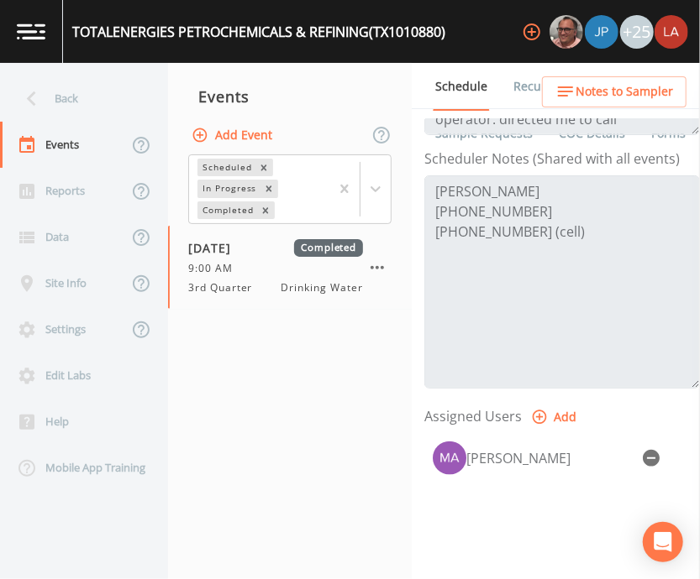
scroll to position [466, 0]
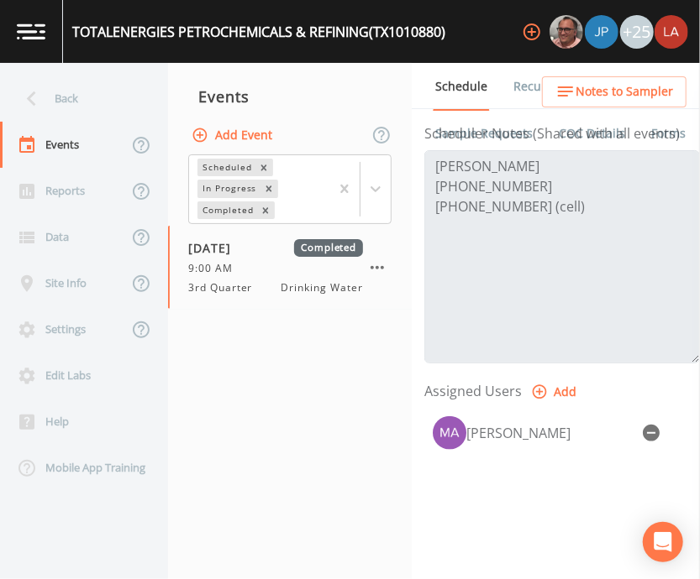
click at [367, 459] on nav "Events Add Event Scheduled In Progress Completed [DATE] Completed 9:00 AM 3rd Q…" at bounding box center [290, 321] width 244 height 516
click at [336, 432] on nav "Events Add Event Scheduled In Progress Completed [DATE] Completed 9:00 AM 3rd Q…" at bounding box center [290, 321] width 244 height 516
click at [417, 519] on div "Schedule Recurrence Sample Requests COC Details Forms Event Name 3rd Quarter Ta…" at bounding box center [556, 321] width 288 height 516
click at [96, 92] on div "Back" at bounding box center [75, 99] width 151 height 46
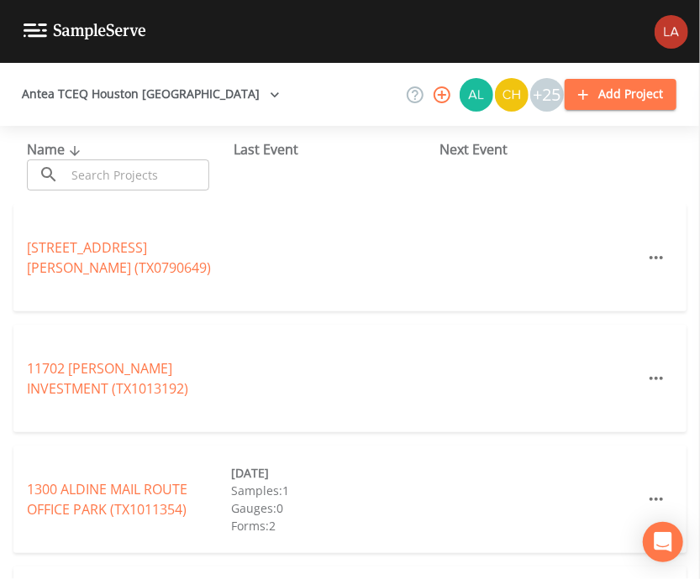
click at [146, 176] on input "text" at bounding box center [138, 175] width 144 height 31
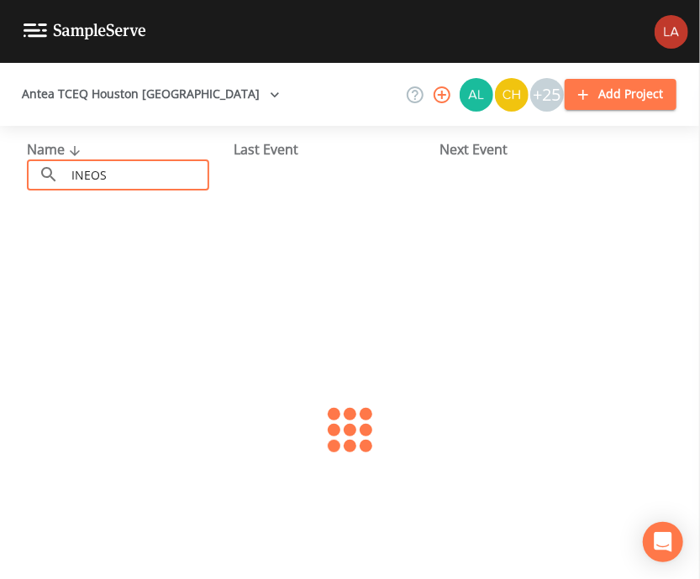
type input "INEOS"
click at [172, 438] on div at bounding box center [350, 430] width 700 height 453
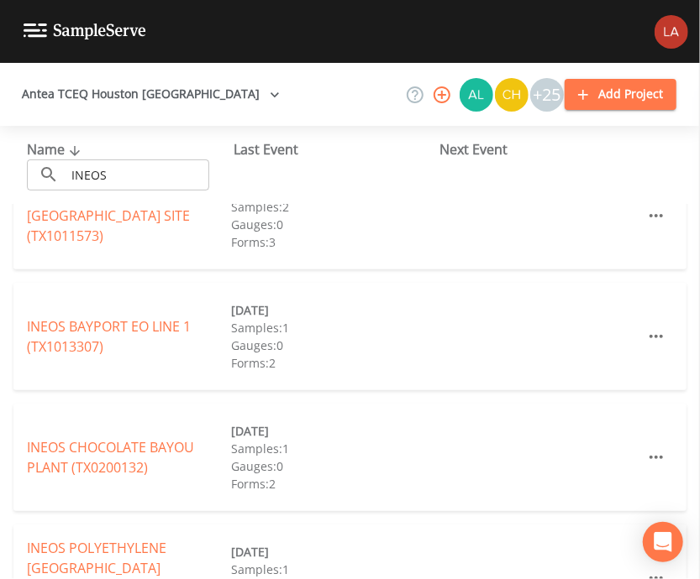
scroll to position [228, 0]
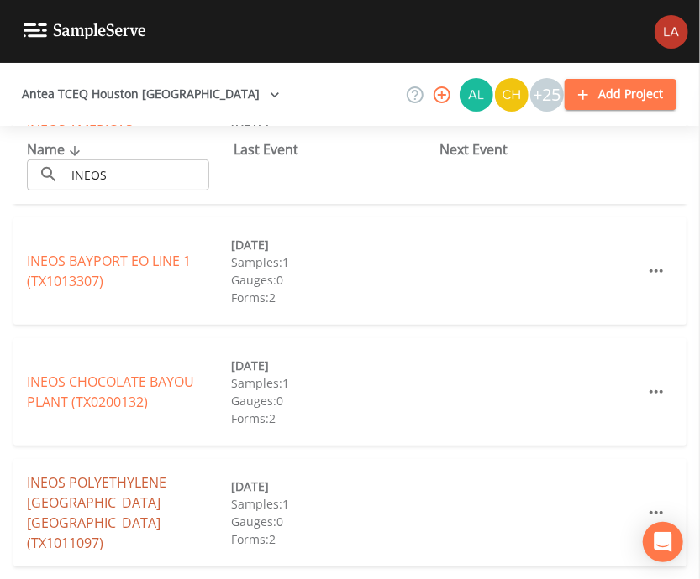
click at [166, 500] on link "INEOS POLYETHYLENE [GEOGRAPHIC_DATA] (TX1011097)" at bounding box center [96, 513] width 139 height 79
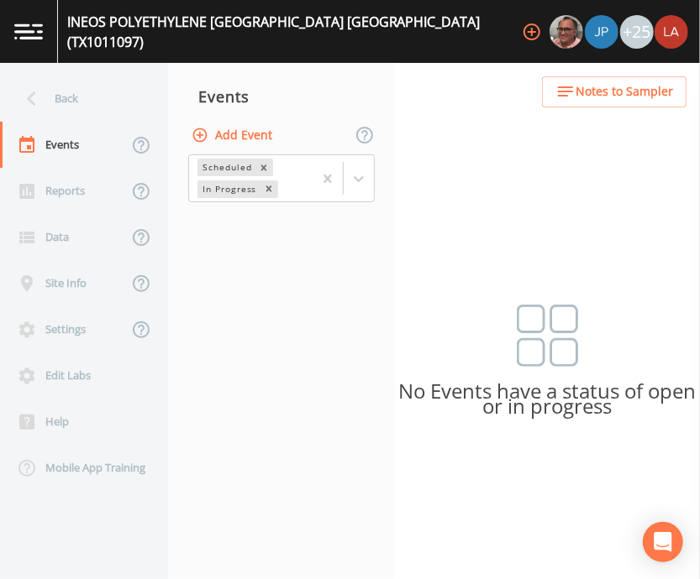
click at [499, 202] on div "Back Events Reports Data Site Info Settings Edit Labs Help Mobile App Training …" at bounding box center [350, 321] width 700 height 516
click at [404, 332] on div "No Events have a status of open or in progress" at bounding box center [547, 374] width 305 height 139
click at [601, 355] on div "No Events have a status of open or in progress" at bounding box center [547, 374] width 305 height 139
click at [534, 267] on div "Back Events Reports Data Site Info Settings Edit Labs Help Mobile App Training …" at bounding box center [350, 321] width 700 height 516
click at [585, 308] on div "No Events have a status of open or in progress" at bounding box center [547, 374] width 305 height 139
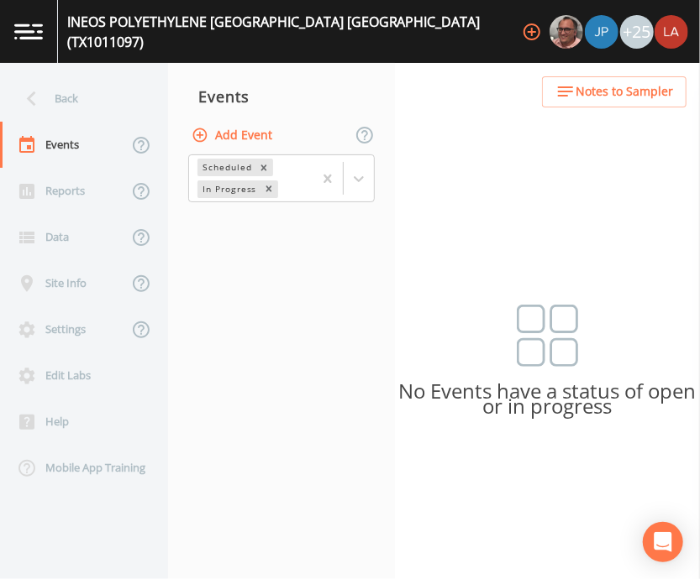
click at [404, 299] on div "Back Events Reports Data Site Info Settings Edit Labs Help Mobile App Training …" at bounding box center [350, 321] width 700 height 516
click at [364, 182] on icon at bounding box center [358, 178] width 17 height 17
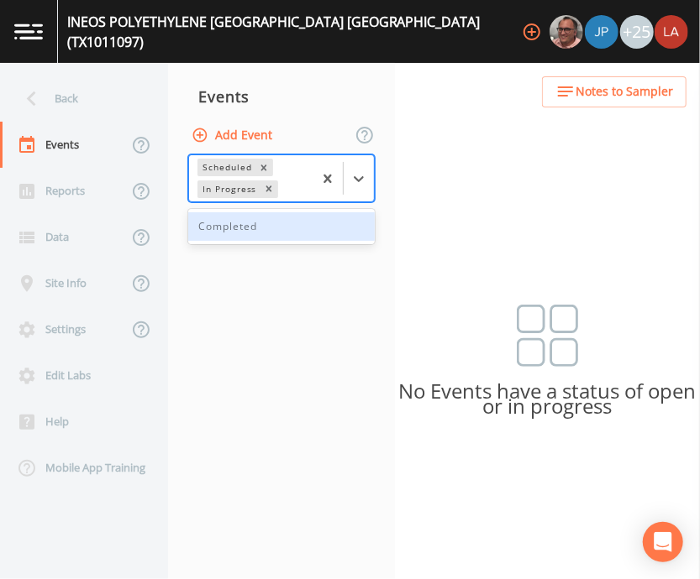
click at [280, 214] on div "Completed" at bounding box center [281, 226] width 186 height 29
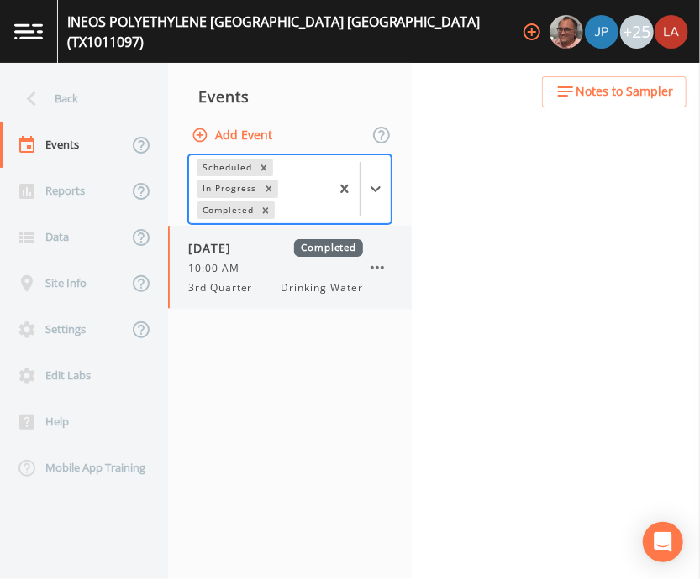
click at [249, 273] on div "10:00 AM" at bounding box center [275, 268] width 175 height 15
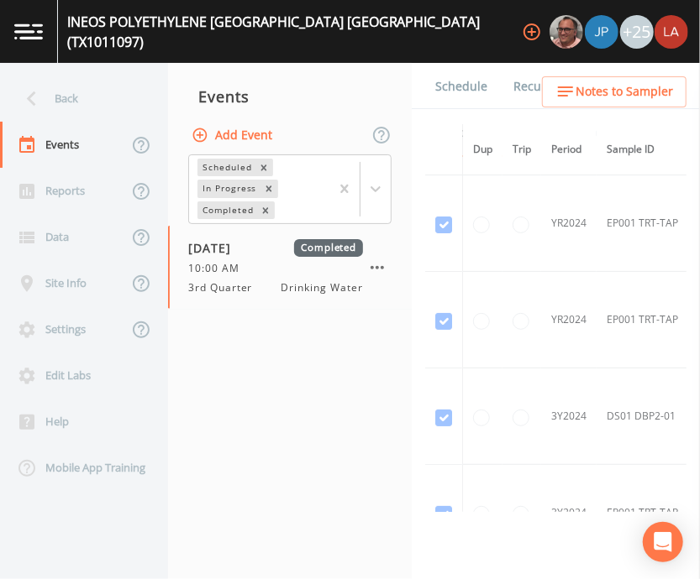
click at [453, 87] on link "Schedule" at bounding box center [460, 86] width 57 height 47
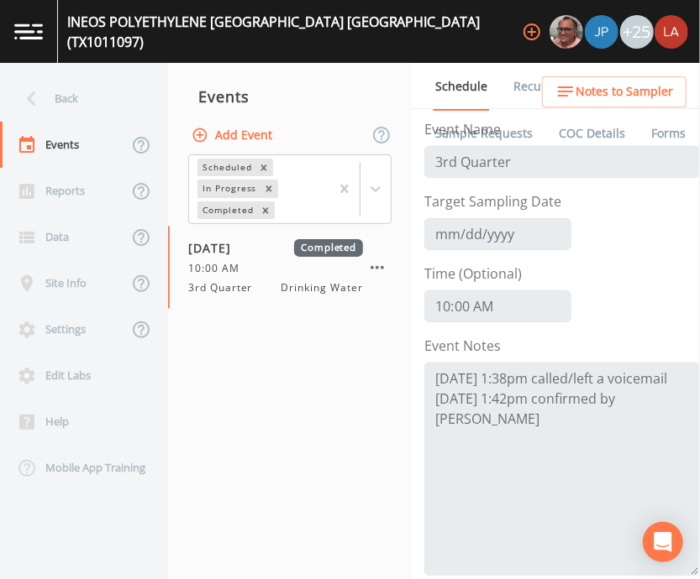
scroll to position [373, 0]
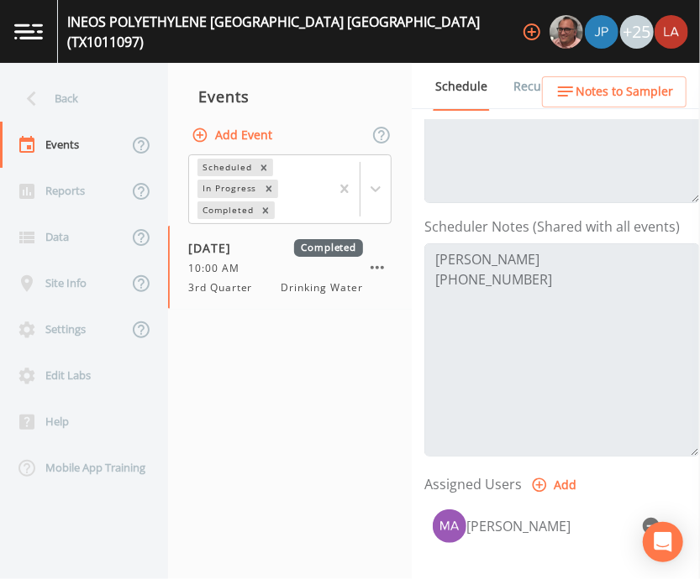
click at [326, 393] on nav "Events Add Event Scheduled In Progress Completed [DATE] Completed 10:00 AM 3rd …" at bounding box center [290, 321] width 244 height 516
click at [60, 102] on div "Back" at bounding box center [75, 99] width 151 height 46
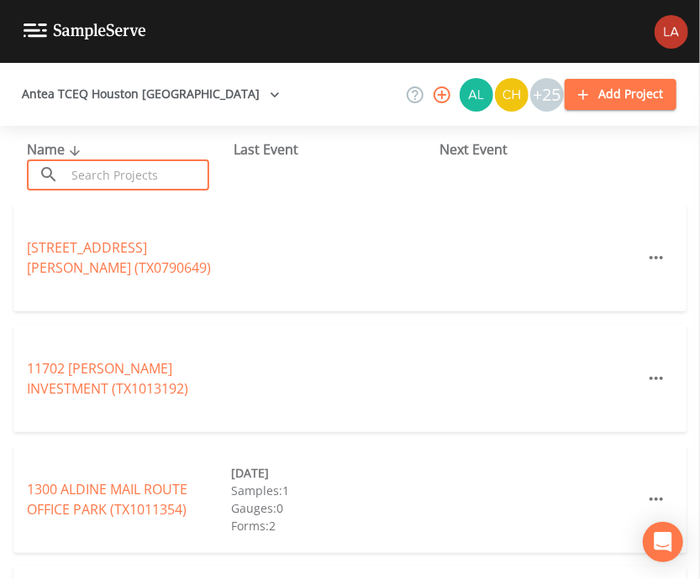
drag, startPoint x: 102, startPoint y: 162, endPoint x: 91, endPoint y: 160, distance: 11.2
click at [101, 162] on input "text" at bounding box center [138, 175] width 144 height 31
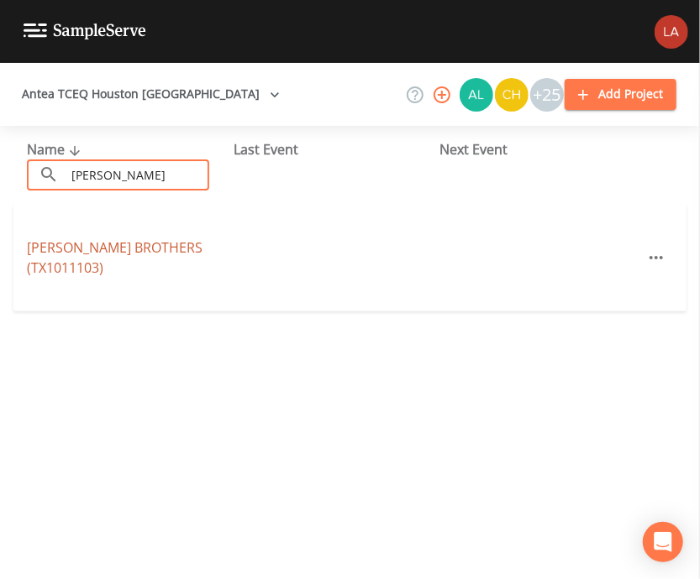
type input "[PERSON_NAME]"
click at [99, 260] on link "[PERSON_NAME] BROTHERS (TX1011103)" at bounding box center [115, 258] width 176 height 39
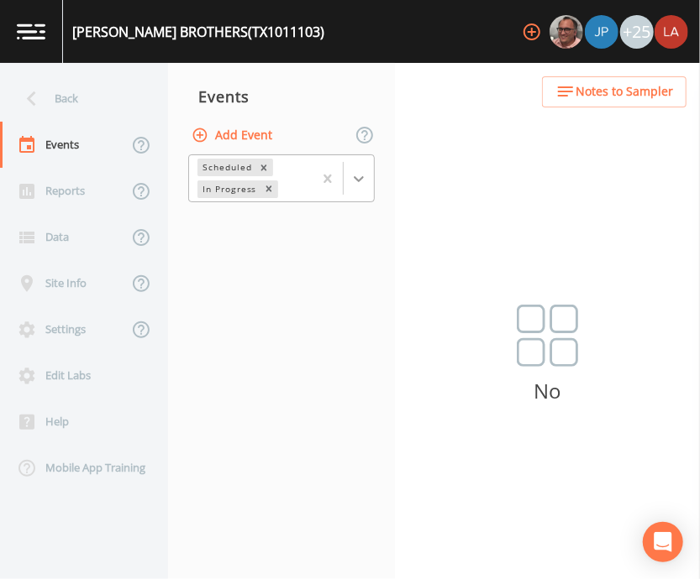
click at [362, 182] on icon at bounding box center [358, 178] width 17 height 17
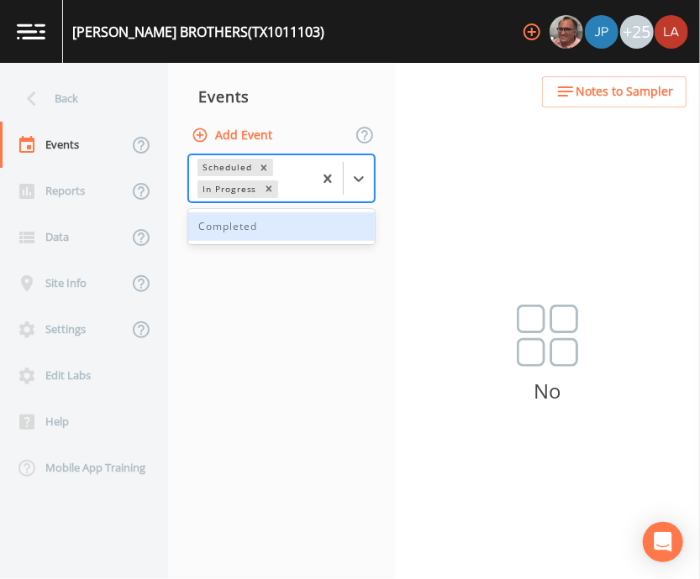
click at [273, 228] on div "Completed" at bounding box center [281, 226] width 186 height 29
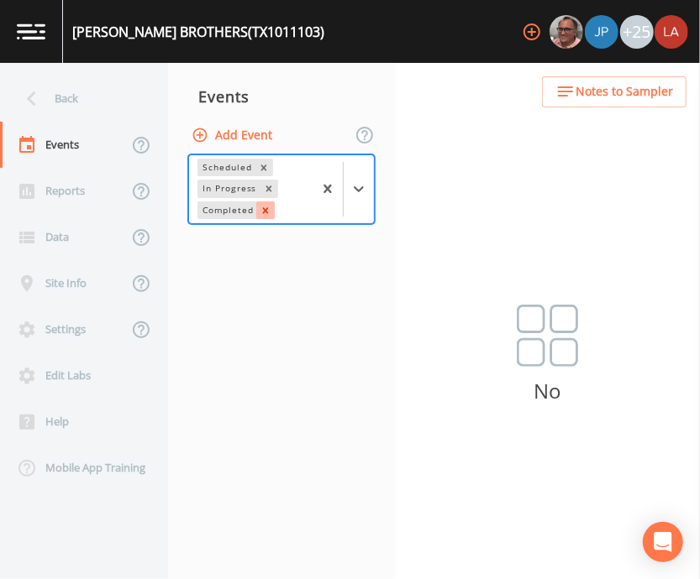
click at [261, 207] on icon "Remove Completed" at bounding box center [265, 211] width 12 height 12
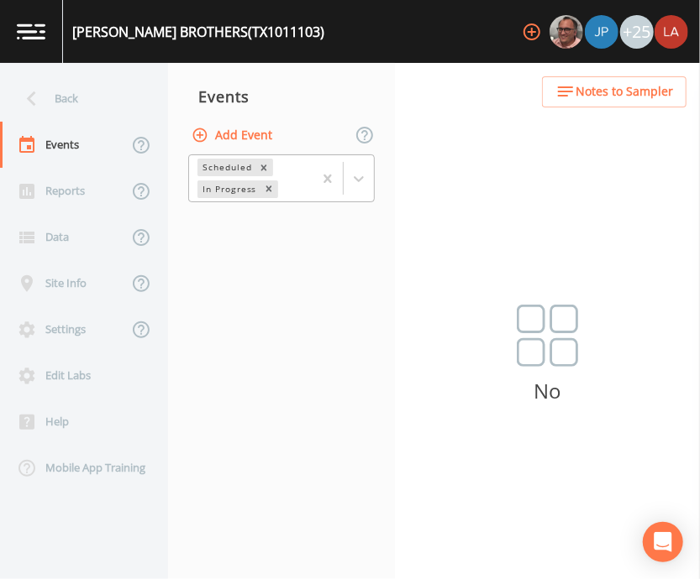
click at [464, 349] on div "No" at bounding box center [547, 367] width 305 height 124
click at [517, 322] on img at bounding box center [547, 336] width 62 height 62
click at [326, 344] on nav "Events Add Event Scheduled In Progress" at bounding box center [281, 321] width 227 height 516
click at [74, 98] on div "Back" at bounding box center [75, 99] width 151 height 46
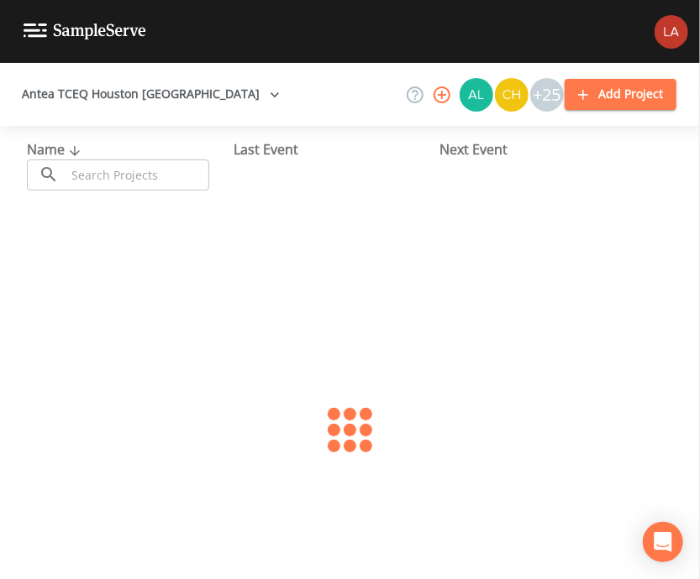
click at [194, 181] on input "text" at bounding box center [138, 175] width 144 height 31
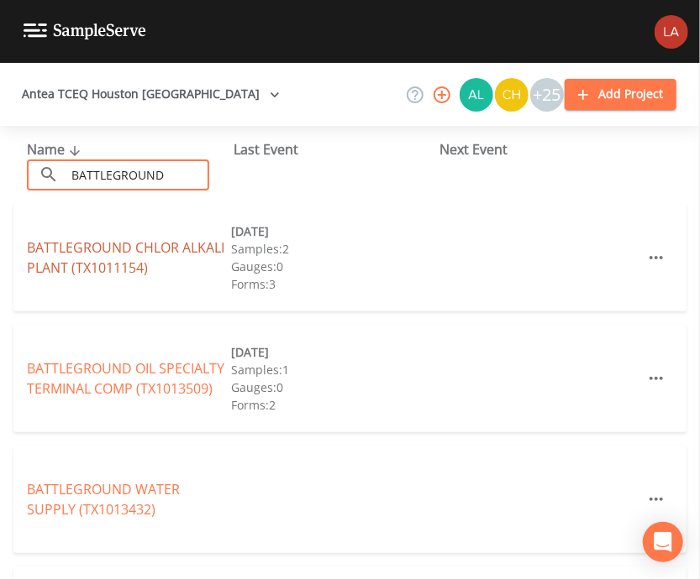
type input "BATTLEGROUND"
click at [99, 259] on link "BATTLEGROUND CHLOR ALKALI PLANT (TX1011154)" at bounding box center [125, 258] width 197 height 39
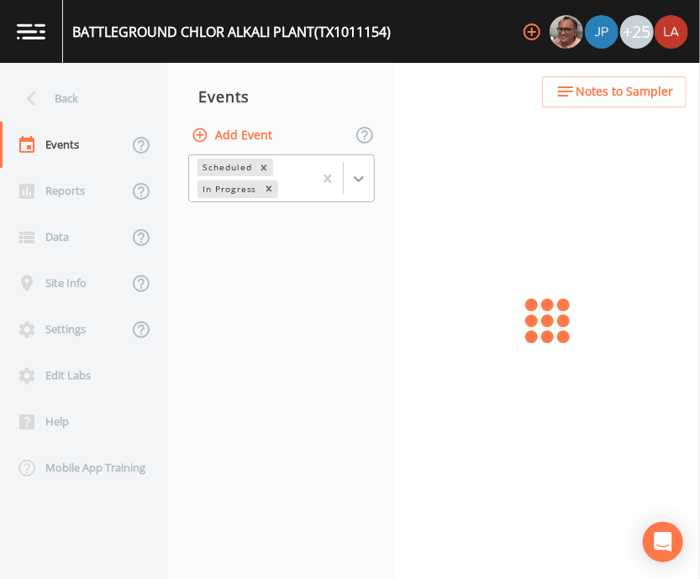
click at [362, 186] on icon at bounding box center [358, 178] width 17 height 17
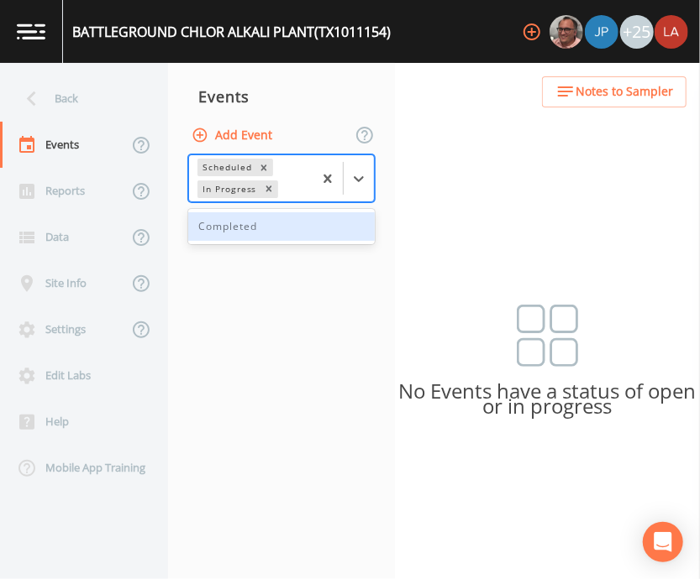
click at [246, 230] on div "Completed" at bounding box center [281, 226] width 186 height 29
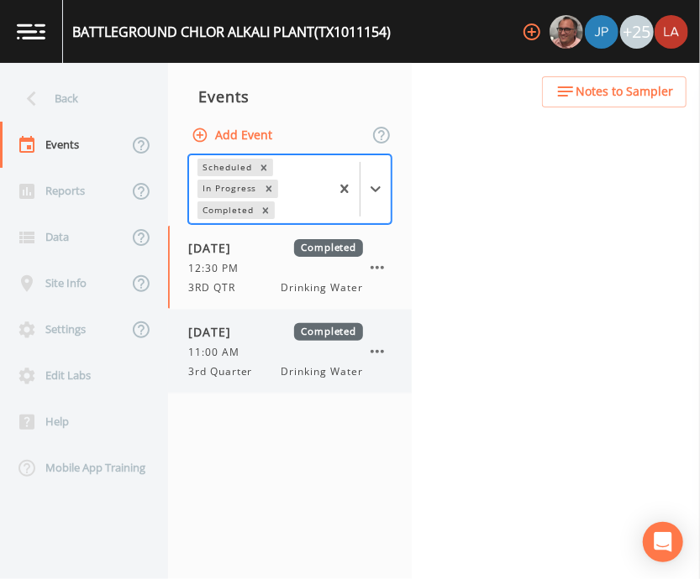
click at [243, 339] on span "[DATE]" at bounding box center [215, 332] width 55 height 18
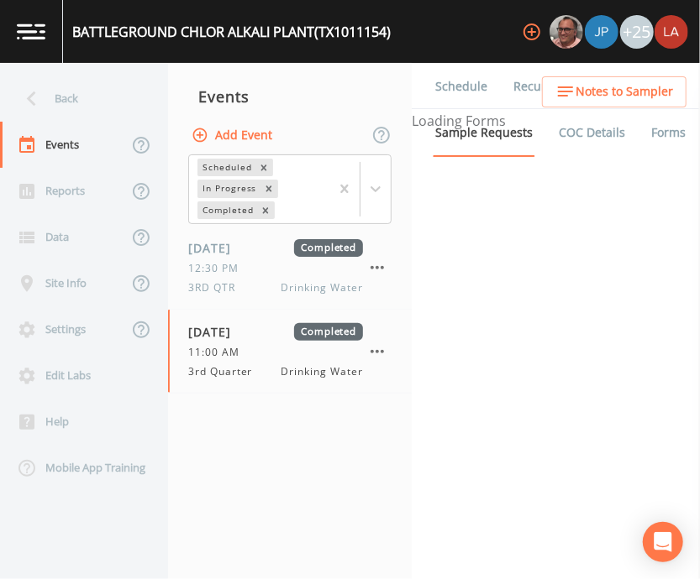
click at [446, 83] on link "Schedule" at bounding box center [460, 86] width 57 height 47
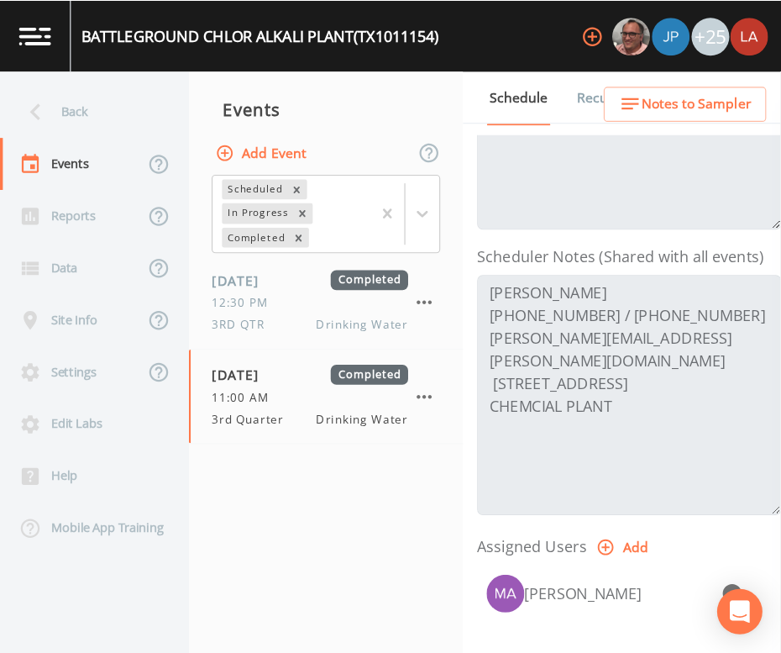
scroll to position [373, 0]
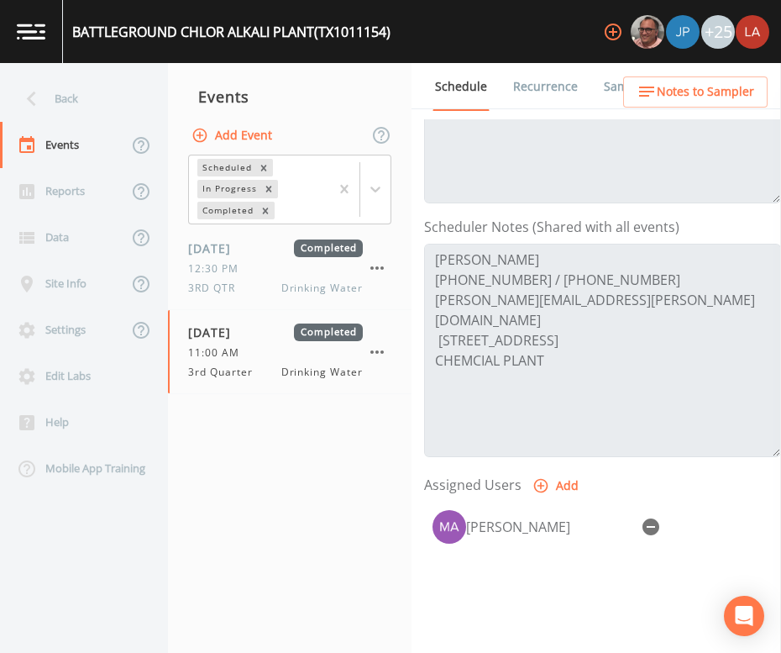
drag, startPoint x: 690, startPoint y: 4, endPoint x: 375, endPoint y: 474, distance: 566.0
click at [375, 474] on nav "Events Add Event Scheduled In Progress Completed [DATE] Completed 12:30 PM 3RD …" at bounding box center [290, 358] width 244 height 590
click at [280, 443] on nav "Events Add Event Scheduled In Progress Completed [DATE] Completed 12:30 PM 3RD …" at bounding box center [290, 358] width 244 height 590
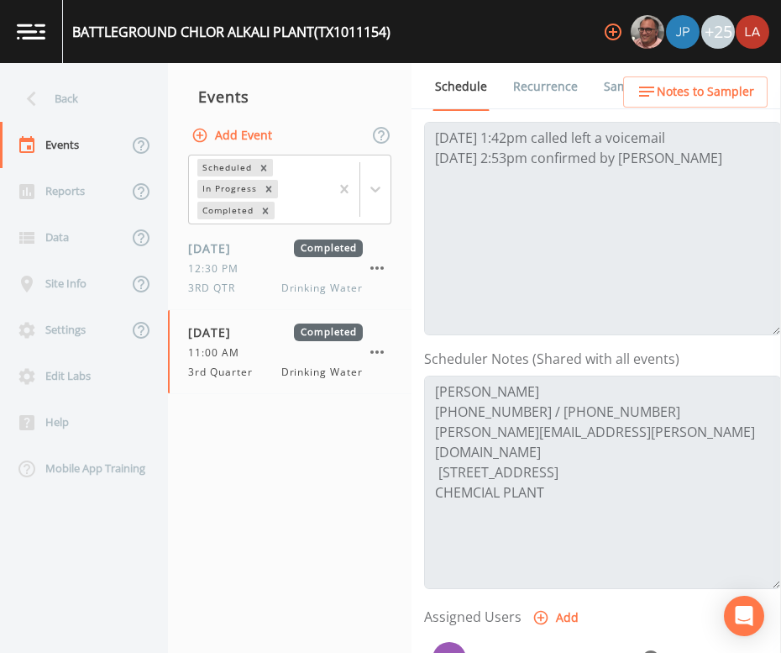
scroll to position [268, 0]
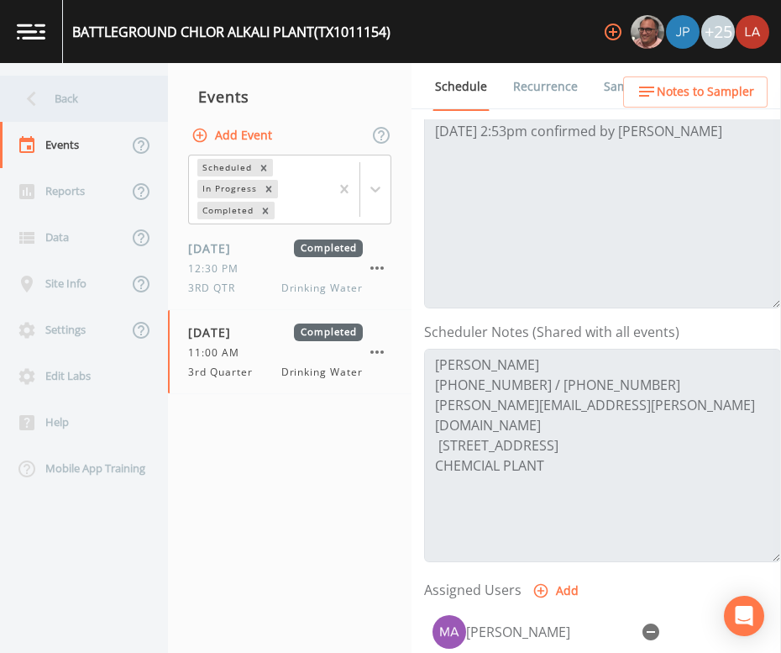
click at [10, 86] on div "Back" at bounding box center [75, 99] width 151 height 46
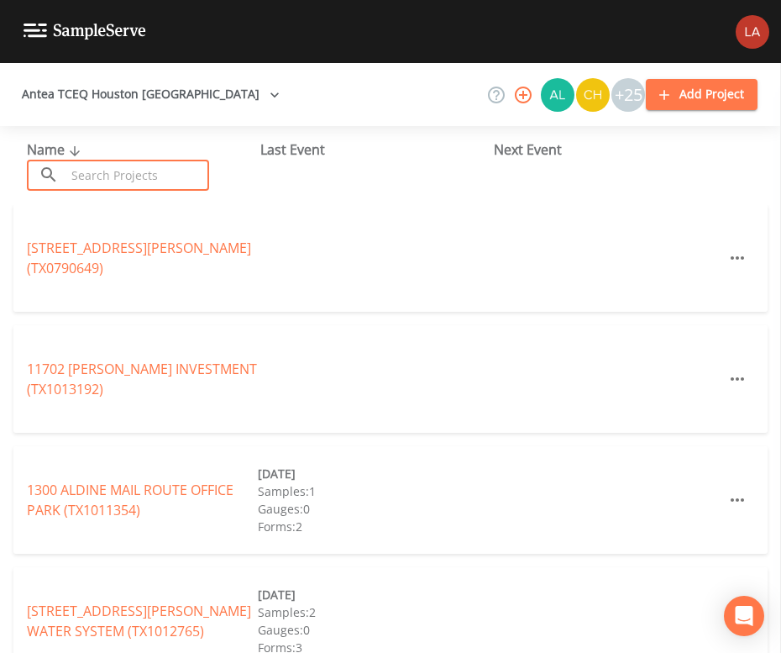
click at [139, 162] on input "text" at bounding box center [138, 175] width 144 height 31
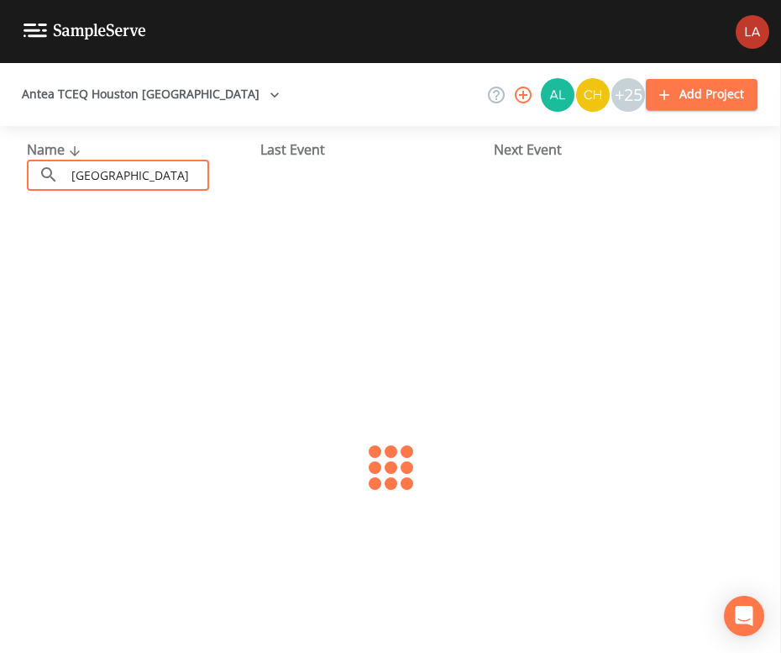
type input "[GEOGRAPHIC_DATA]"
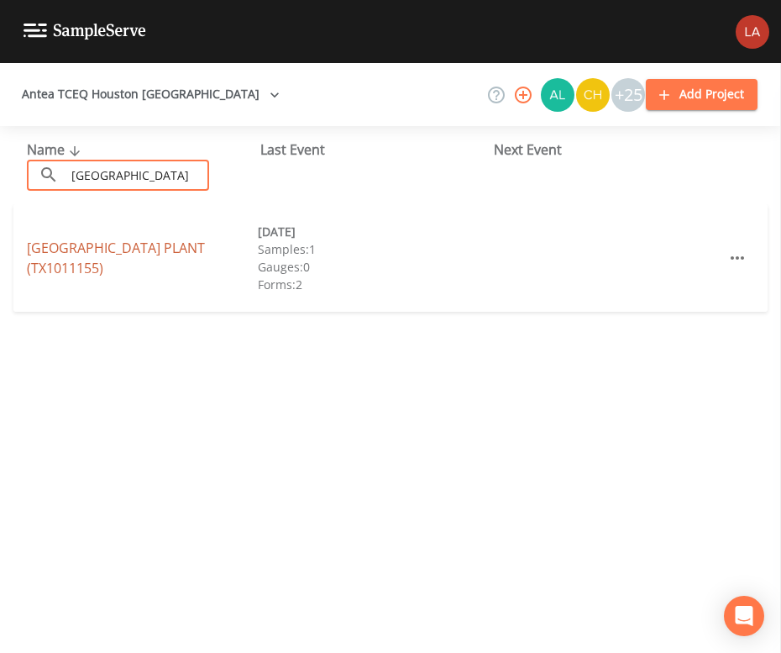
click at [134, 241] on link "[GEOGRAPHIC_DATA] (TX1011155)" at bounding box center [116, 258] width 178 height 39
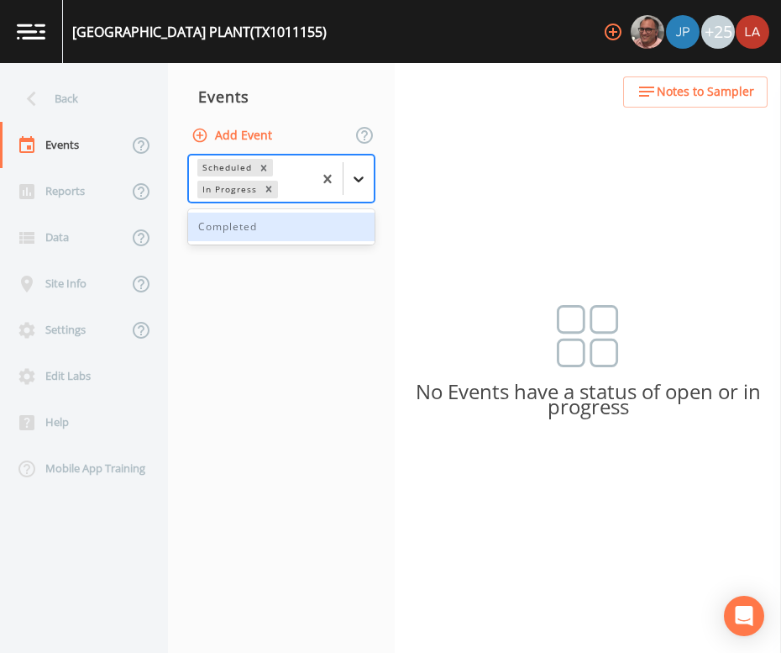
click at [349, 177] on div at bounding box center [358, 179] width 30 height 30
click at [265, 223] on div "Completed" at bounding box center [281, 226] width 186 height 29
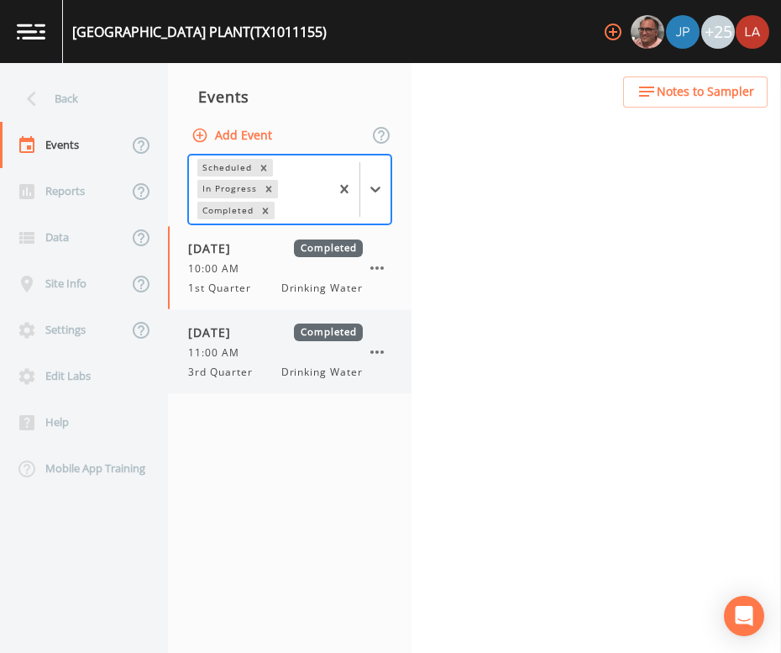
click at [236, 349] on span "11:00 AM" at bounding box center [218, 352] width 61 height 15
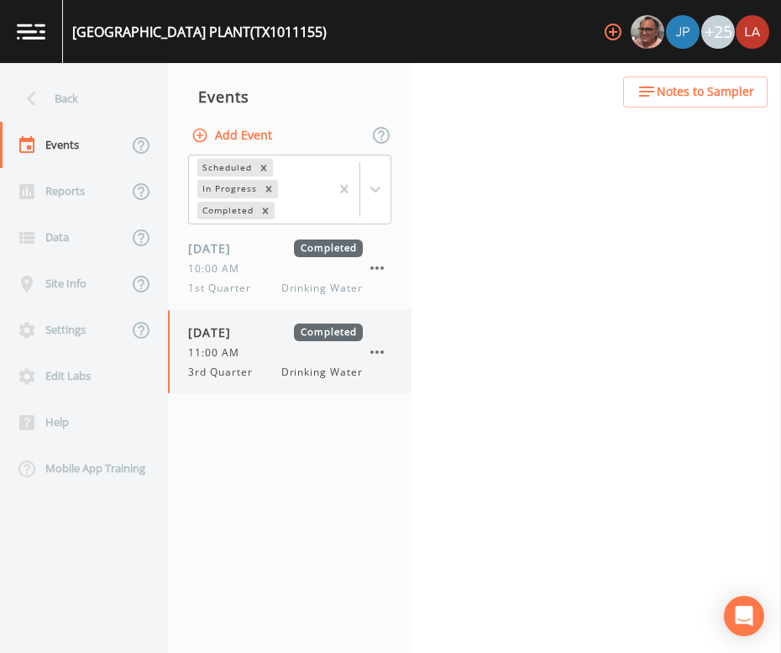
click at [215, 384] on div "[DATE] Completed 11:00 AM 3rd Quarter Drinking Water" at bounding box center [290, 351] width 244 height 83
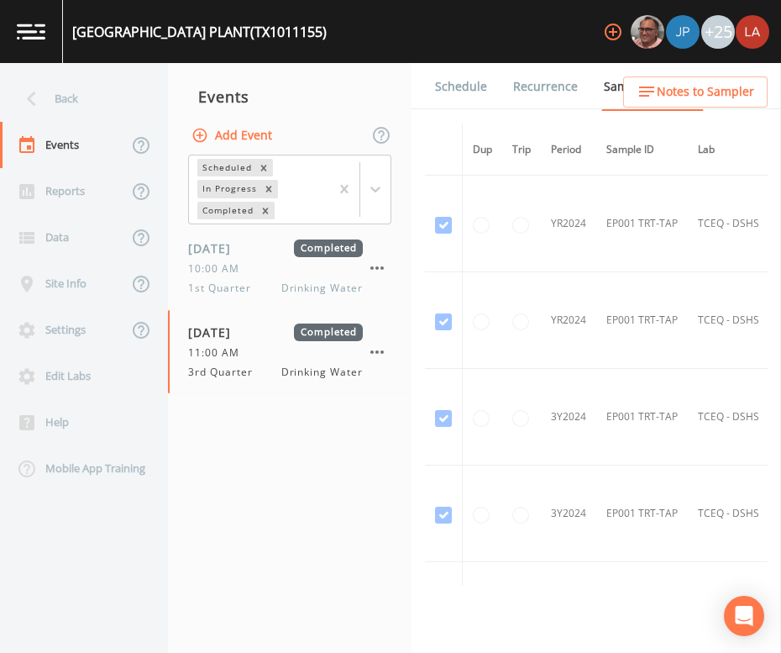
click at [474, 92] on link "Schedule" at bounding box center [460, 86] width 57 height 47
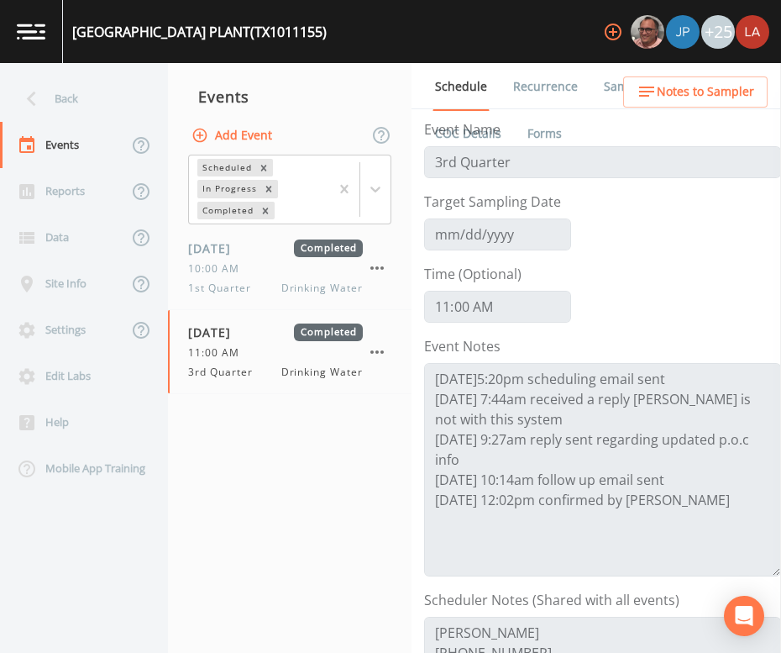
scroll to position [209, 0]
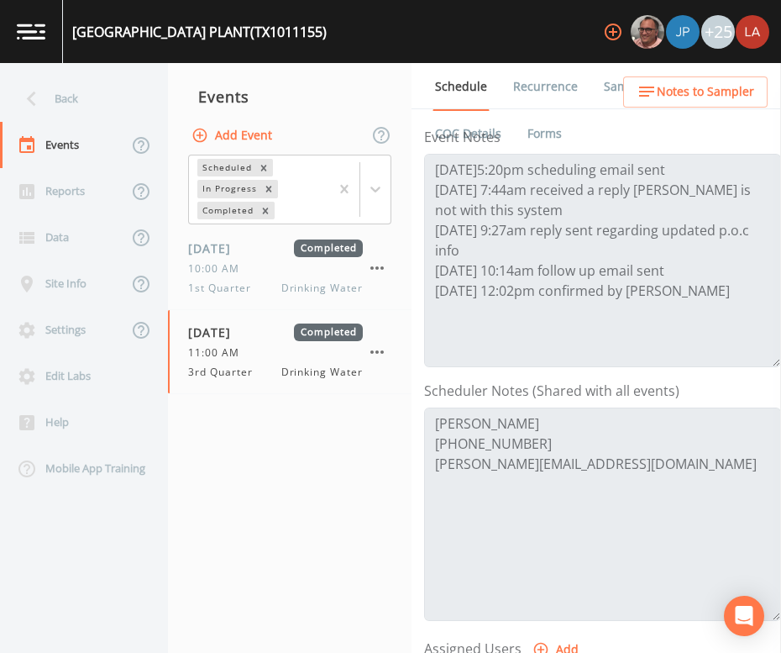
click at [354, 522] on nav "Events Add Event Scheduled In Progress Completed [DATE] Completed 10:00 AM 1st …" at bounding box center [290, 358] width 244 height 590
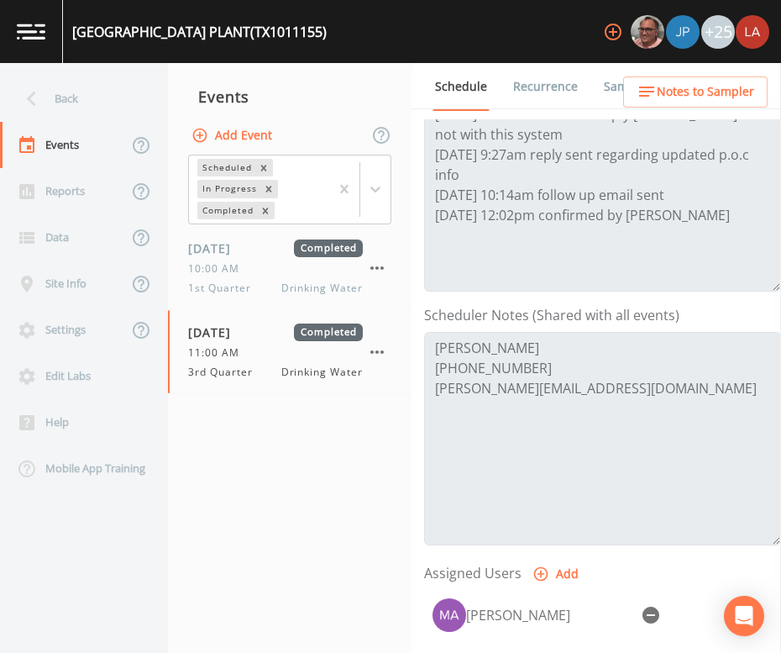
scroll to position [315, 0]
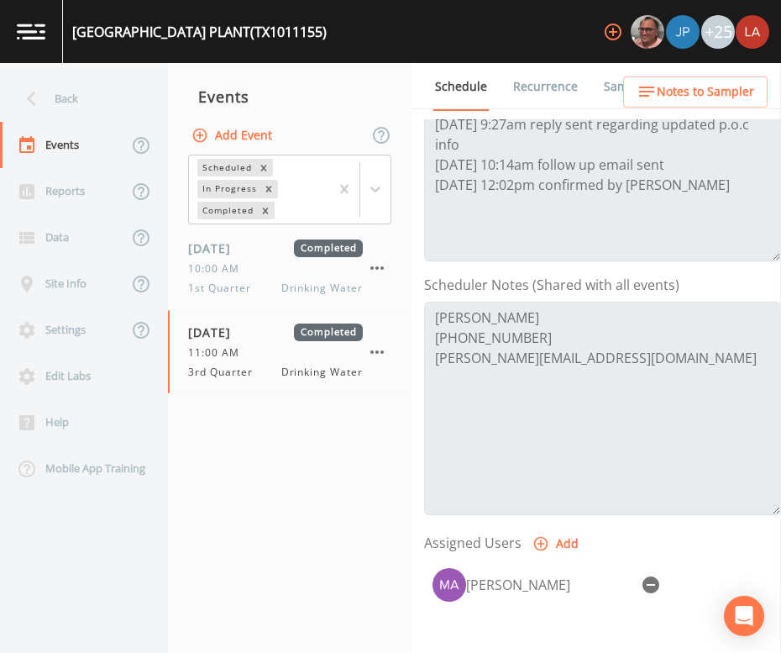
click at [298, 519] on nav "Events Add Event Scheduled In Progress Completed [DATE] Completed 10:00 AM 1st …" at bounding box center [290, 358] width 244 height 590
click at [63, 84] on div "Back" at bounding box center [75, 99] width 151 height 46
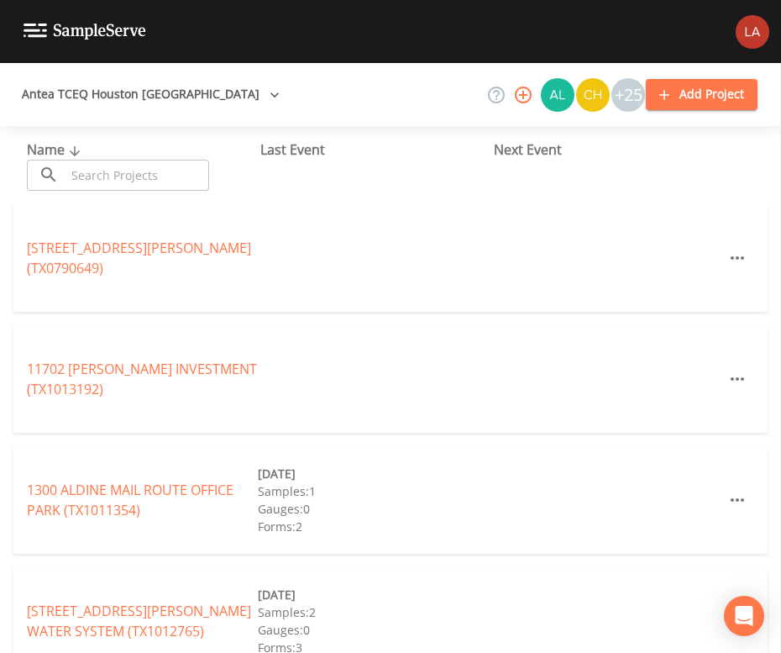
click at [155, 166] on input "text" at bounding box center [138, 175] width 144 height 31
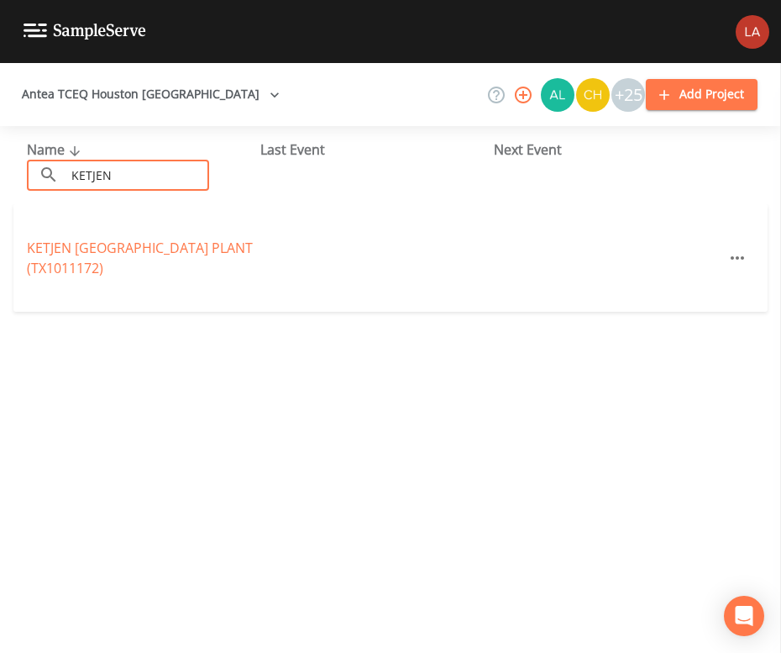
drag, startPoint x: 145, startPoint y: 160, endPoint x: -210, endPoint y: 159, distance: 355.2
click at [0, 159] on html "Antea TCEQ Houston [GEOGRAPHIC_DATA] +25 Add Project Name ​ KETJEN ​ Last Event…" at bounding box center [390, 326] width 781 height 653
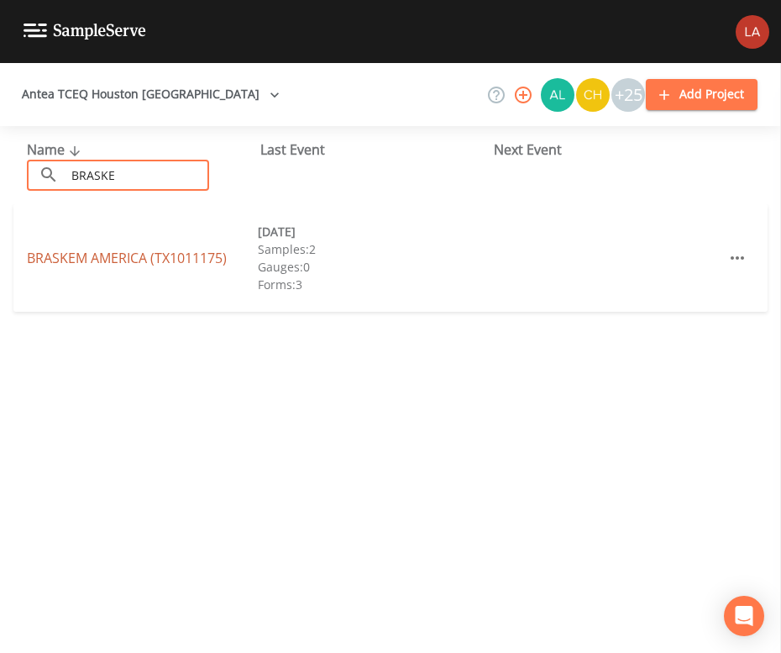
type input "BRASKE"
click at [118, 254] on link "BRASKEM [GEOGRAPHIC_DATA] (TX1011175)" at bounding box center [127, 258] width 200 height 18
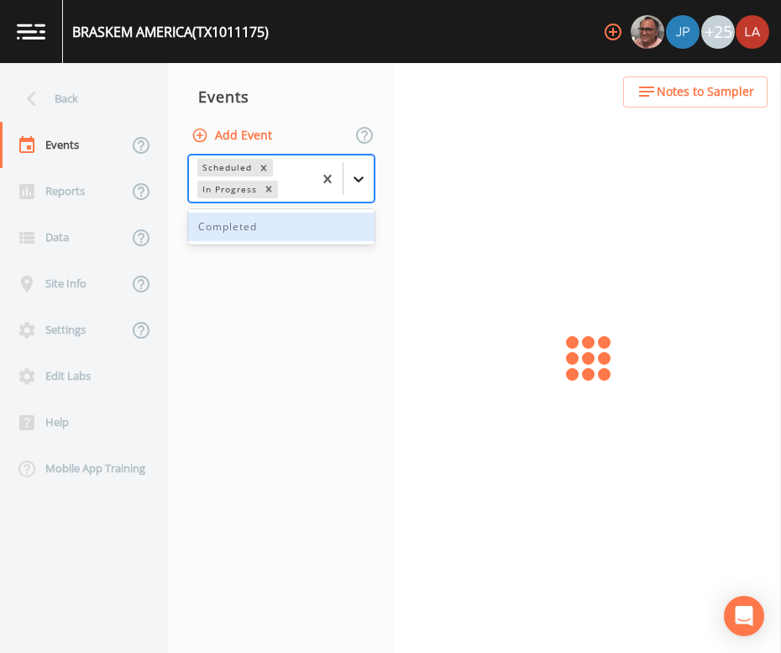
click at [361, 178] on icon at bounding box center [359, 179] width 10 height 6
click at [283, 233] on div "Completed" at bounding box center [281, 226] width 186 height 29
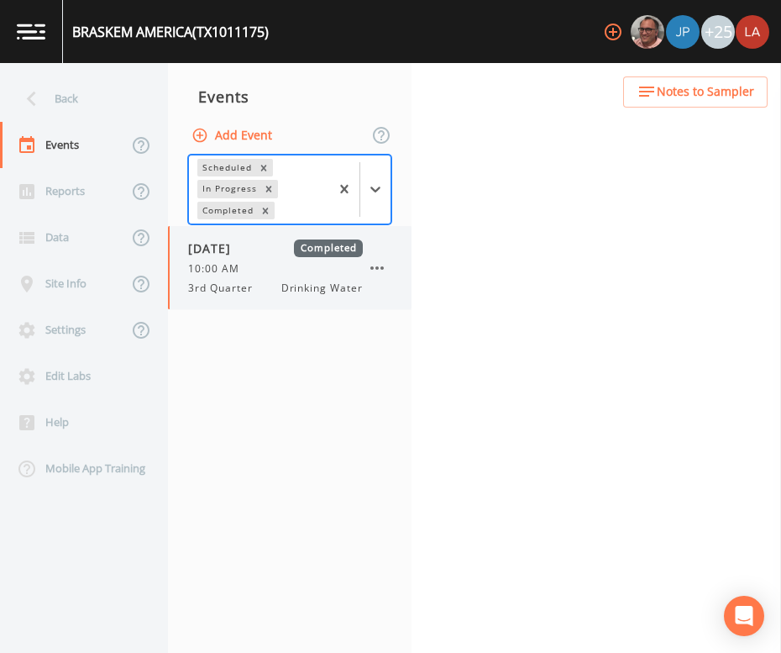
click at [265, 265] on div "10:00 AM" at bounding box center [275, 268] width 175 height 15
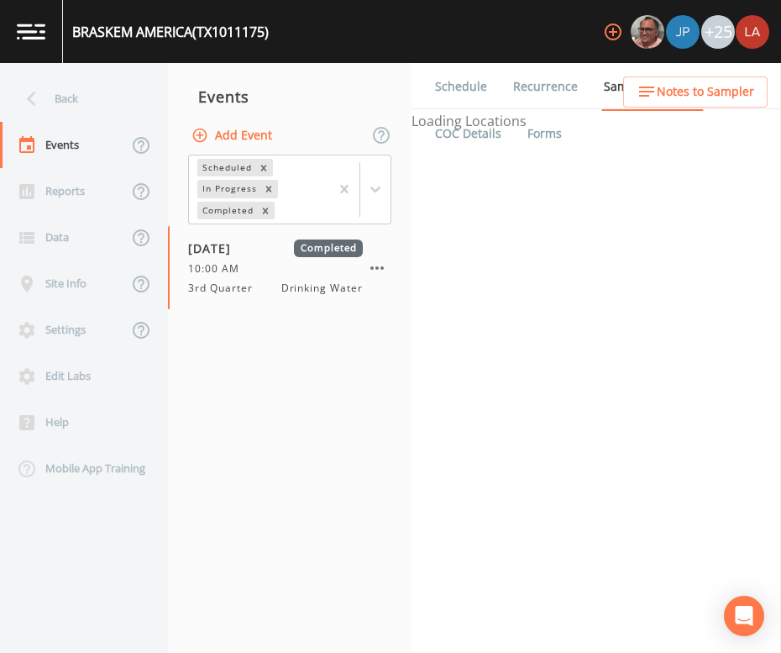
click at [460, 86] on link "Schedule" at bounding box center [460, 86] width 57 height 47
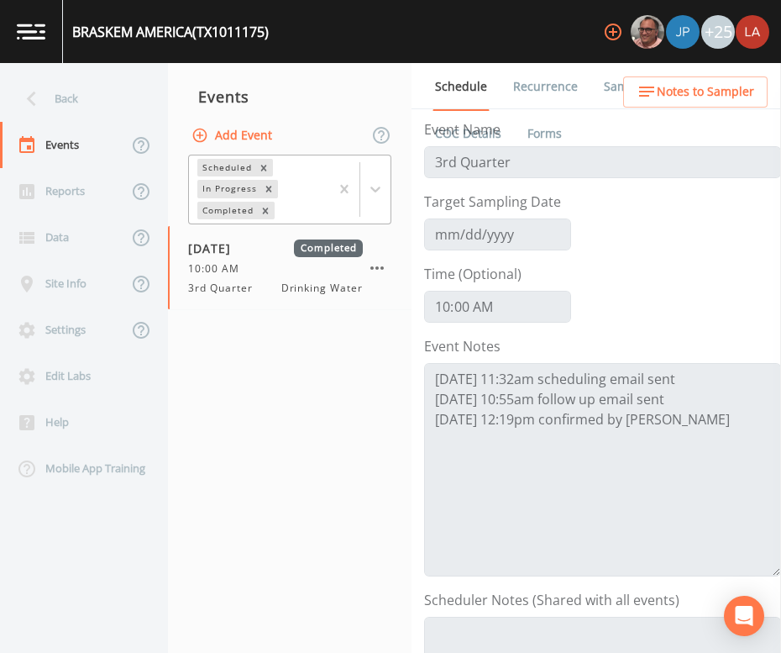
click at [378, 208] on div at bounding box center [359, 189] width 61 height 68
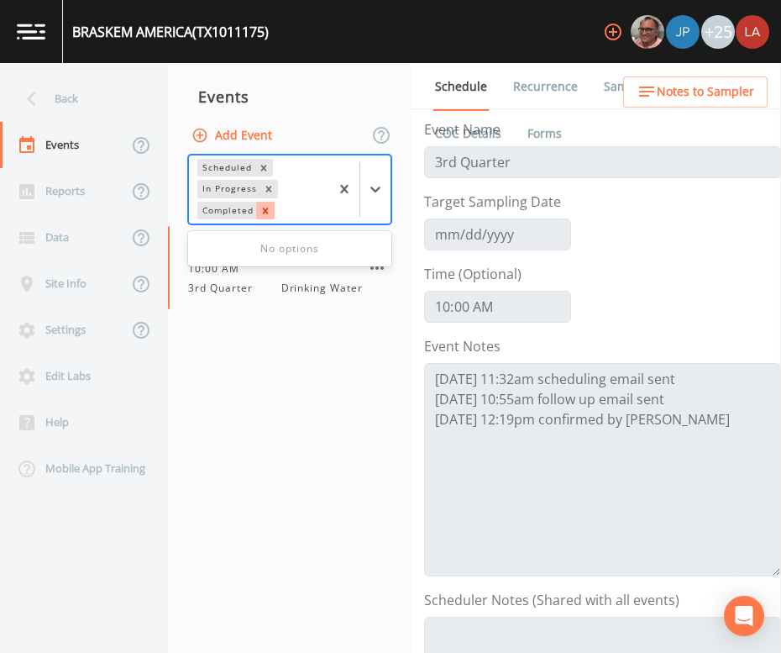
click at [265, 217] on div "Remove Completed" at bounding box center [265, 211] width 18 height 18
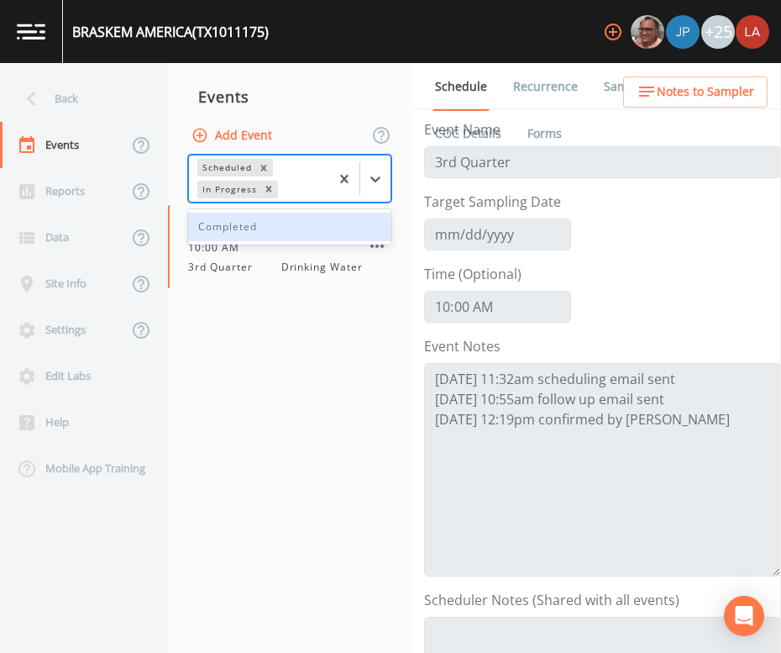
click at [274, 316] on nav "Events Add Event option Completed, deselected. 1 result available. Use Up and D…" at bounding box center [290, 358] width 244 height 590
